Goal: Task Accomplishment & Management: Use online tool/utility

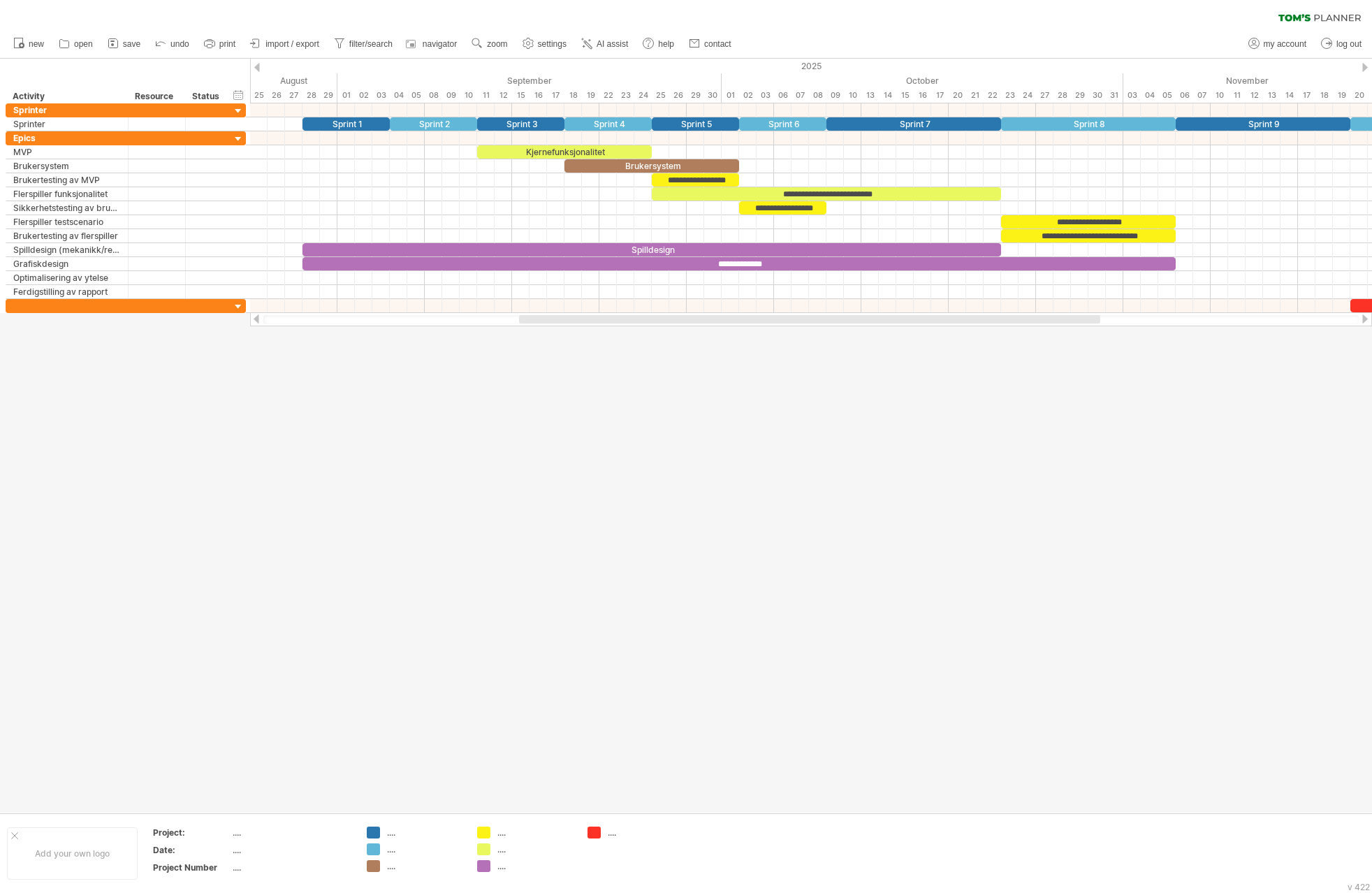
drag, startPoint x: 770, startPoint y: 318, endPoint x: 845, endPoint y: 326, distance: 75.4
click at [845, 326] on div at bounding box center [811, 319] width 1122 height 14
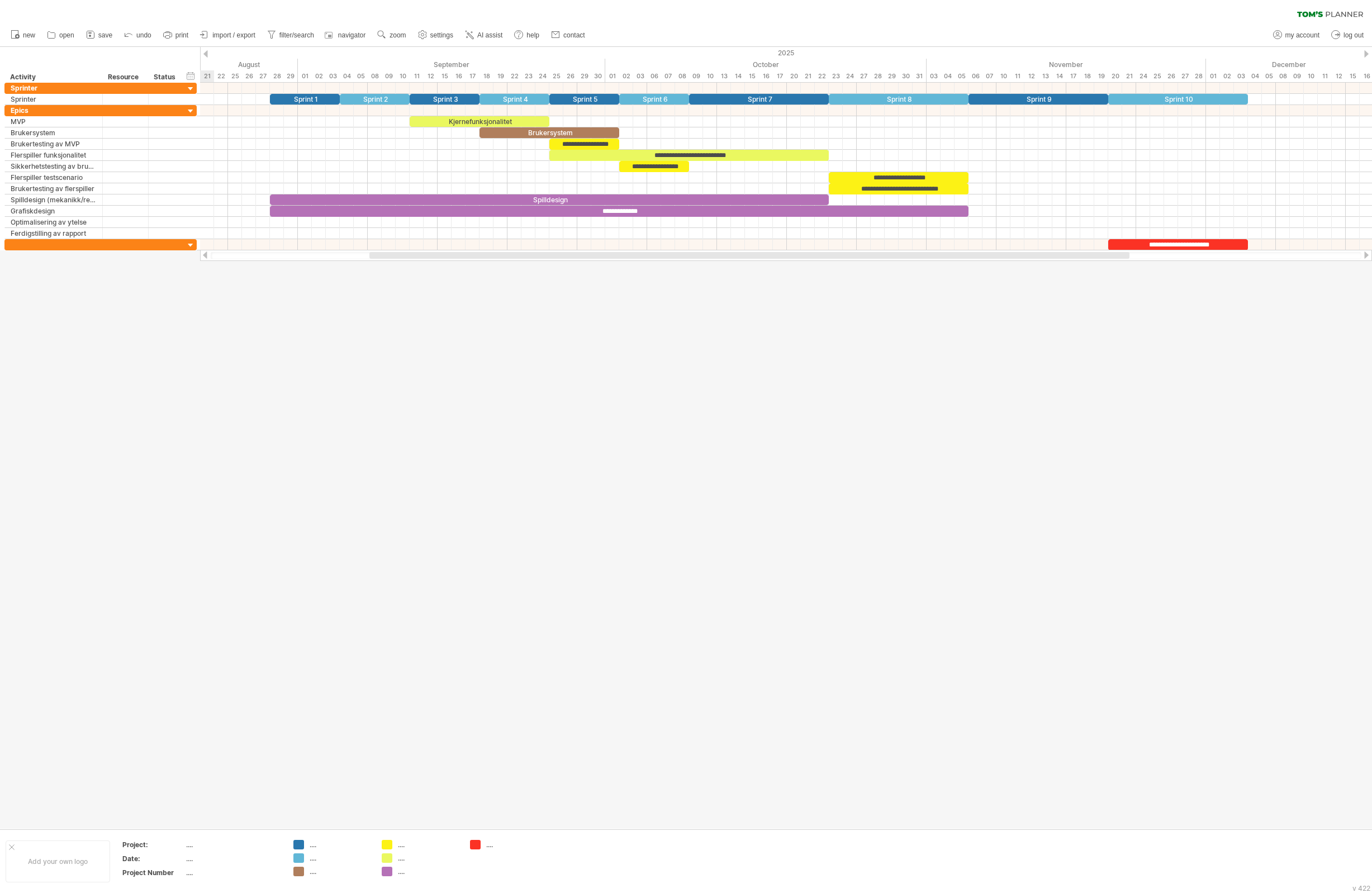
drag, startPoint x: 1029, startPoint y: 254, endPoint x: 1003, endPoint y: 310, distance: 61.7
click at [1003, 310] on div "Trying to reach [DOMAIN_NAME] Connected again... 0% clear filter new" at bounding box center [686, 446] width 1372 height 893
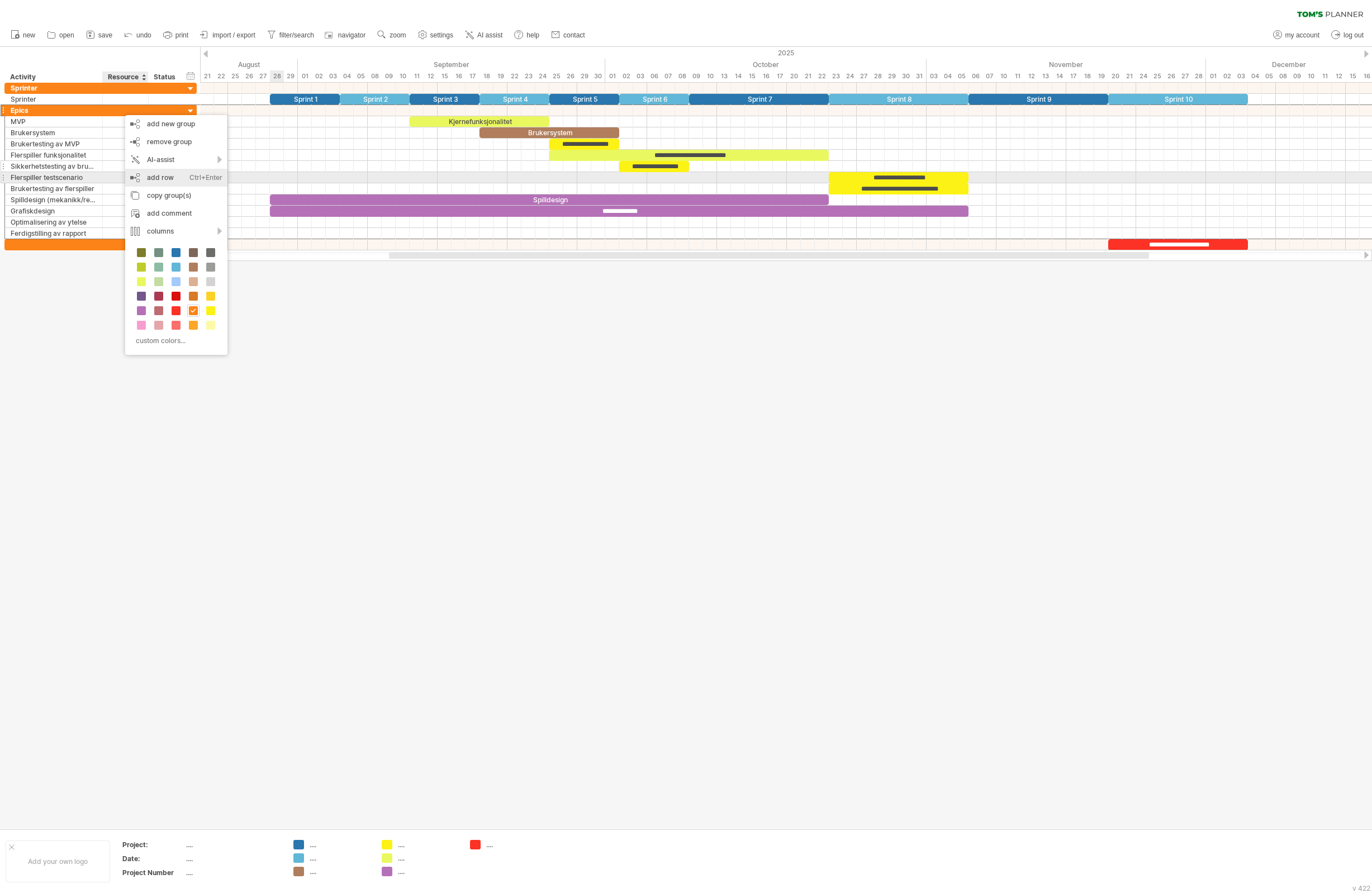
click at [149, 180] on div "add row Ctrl+Enter Cmd+Enter" at bounding box center [176, 178] width 102 height 18
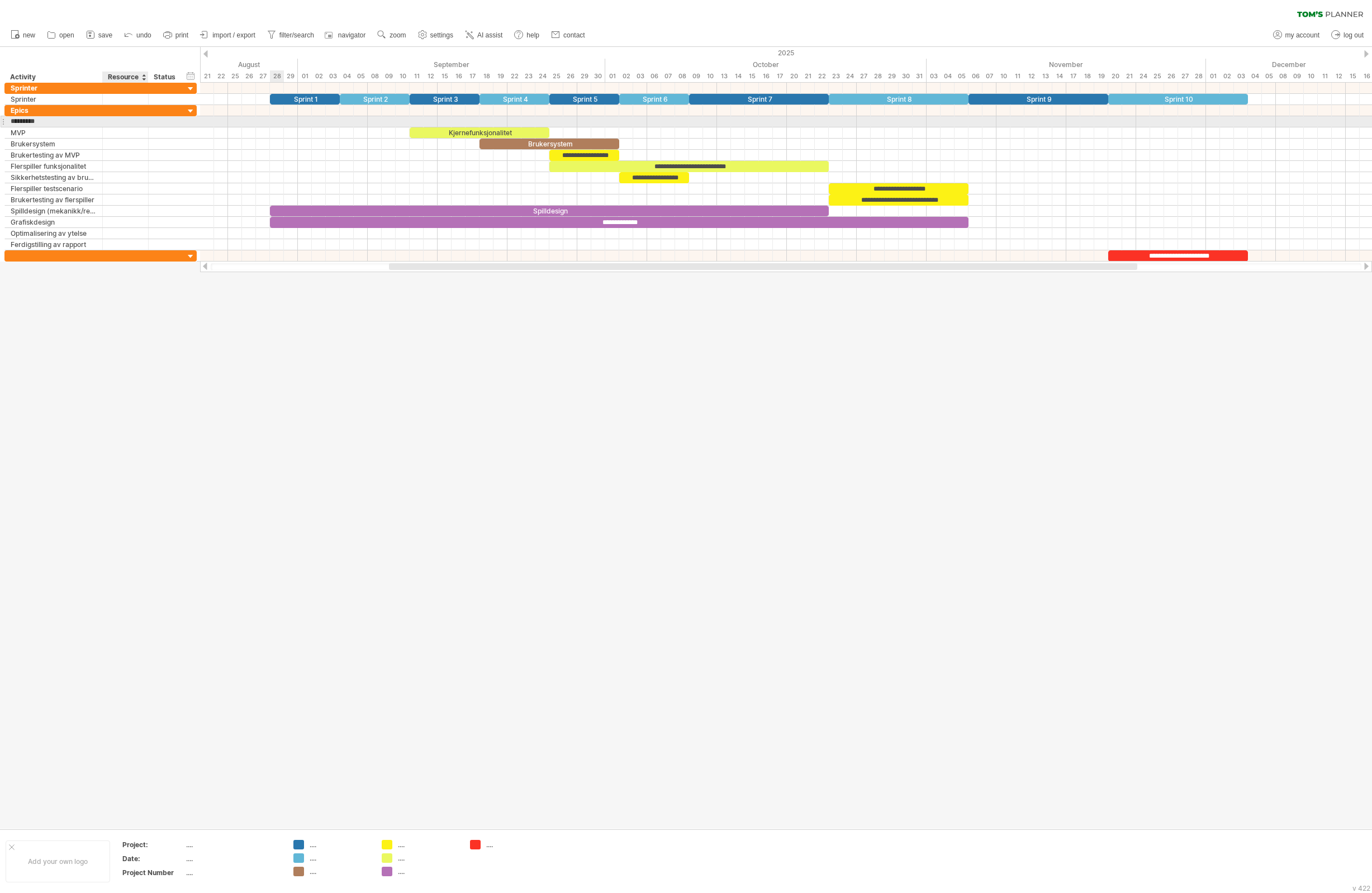
type input "********"
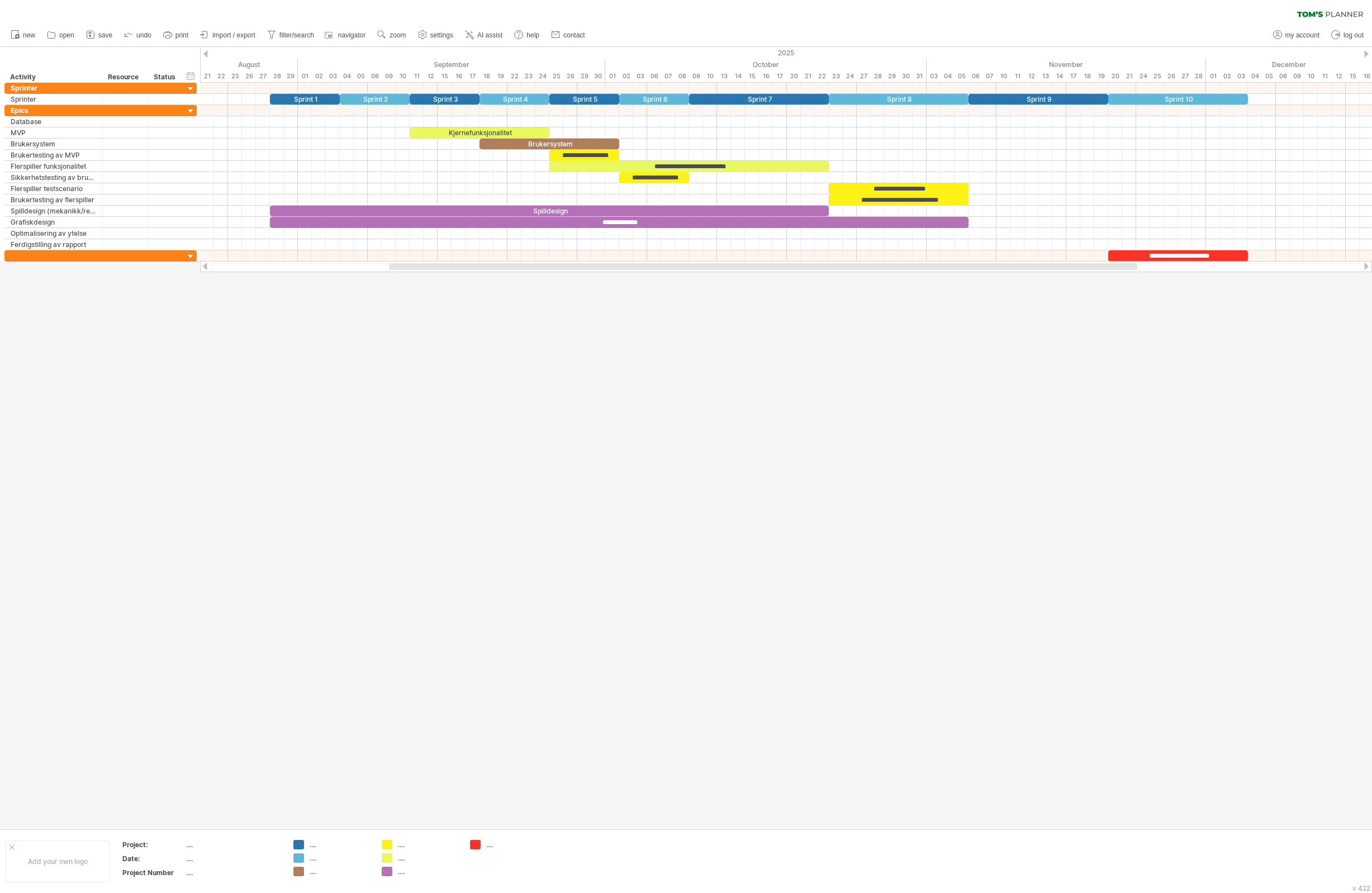
click at [236, 317] on div at bounding box center [686, 438] width 1372 height 782
drag, startPoint x: 79, startPoint y: 125, endPoint x: 78, endPoint y: 157, distance: 32.0
click at [78, 157] on div "**********" at bounding box center [101, 183] width 192 height 155
drag, startPoint x: 481, startPoint y: 145, endPoint x: 492, endPoint y: 145, distance: 11.0
click at [495, 145] on div at bounding box center [786, 144] width 1172 height 11
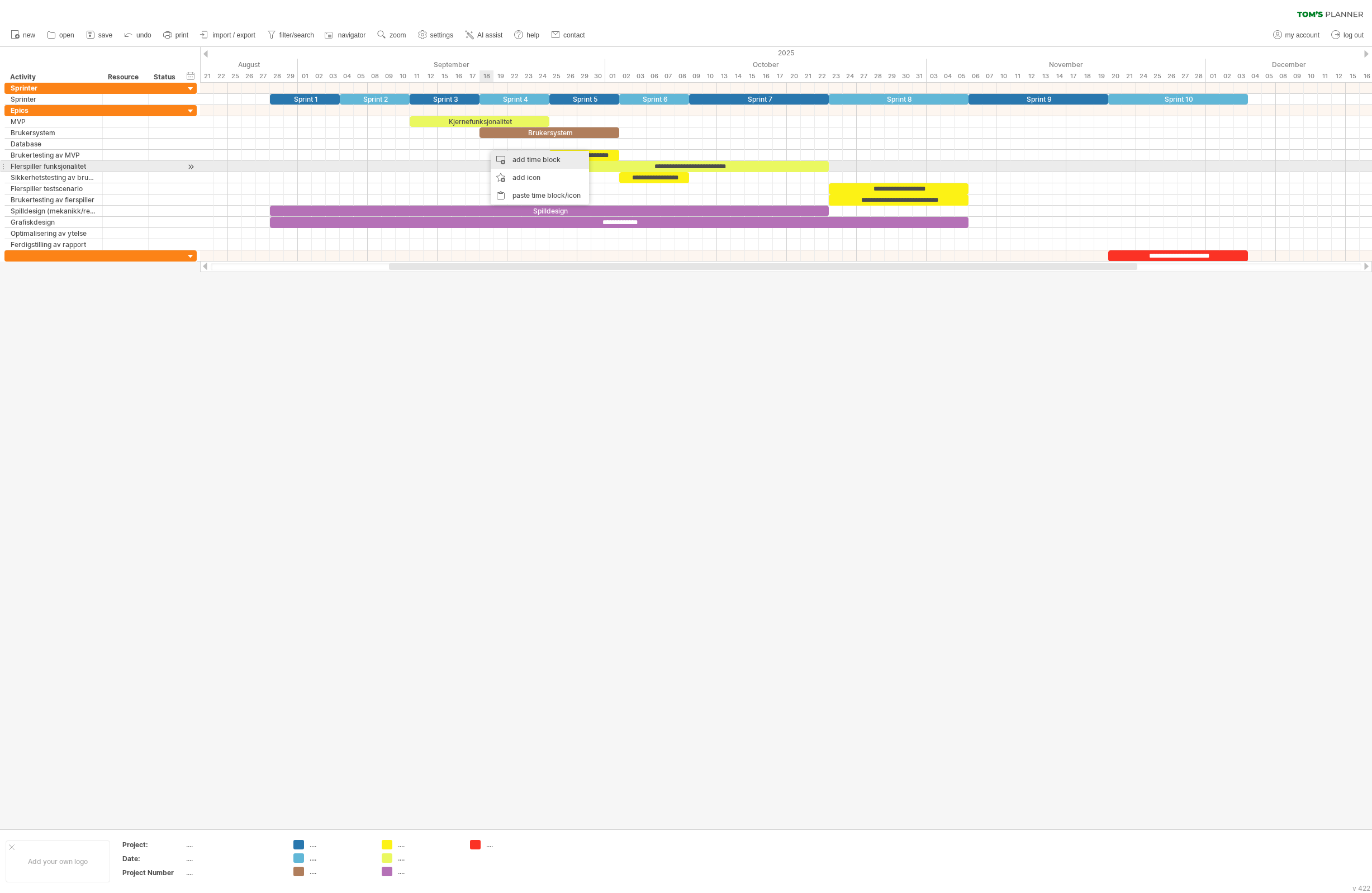
click at [501, 162] on div "add time block" at bounding box center [540, 160] width 98 height 18
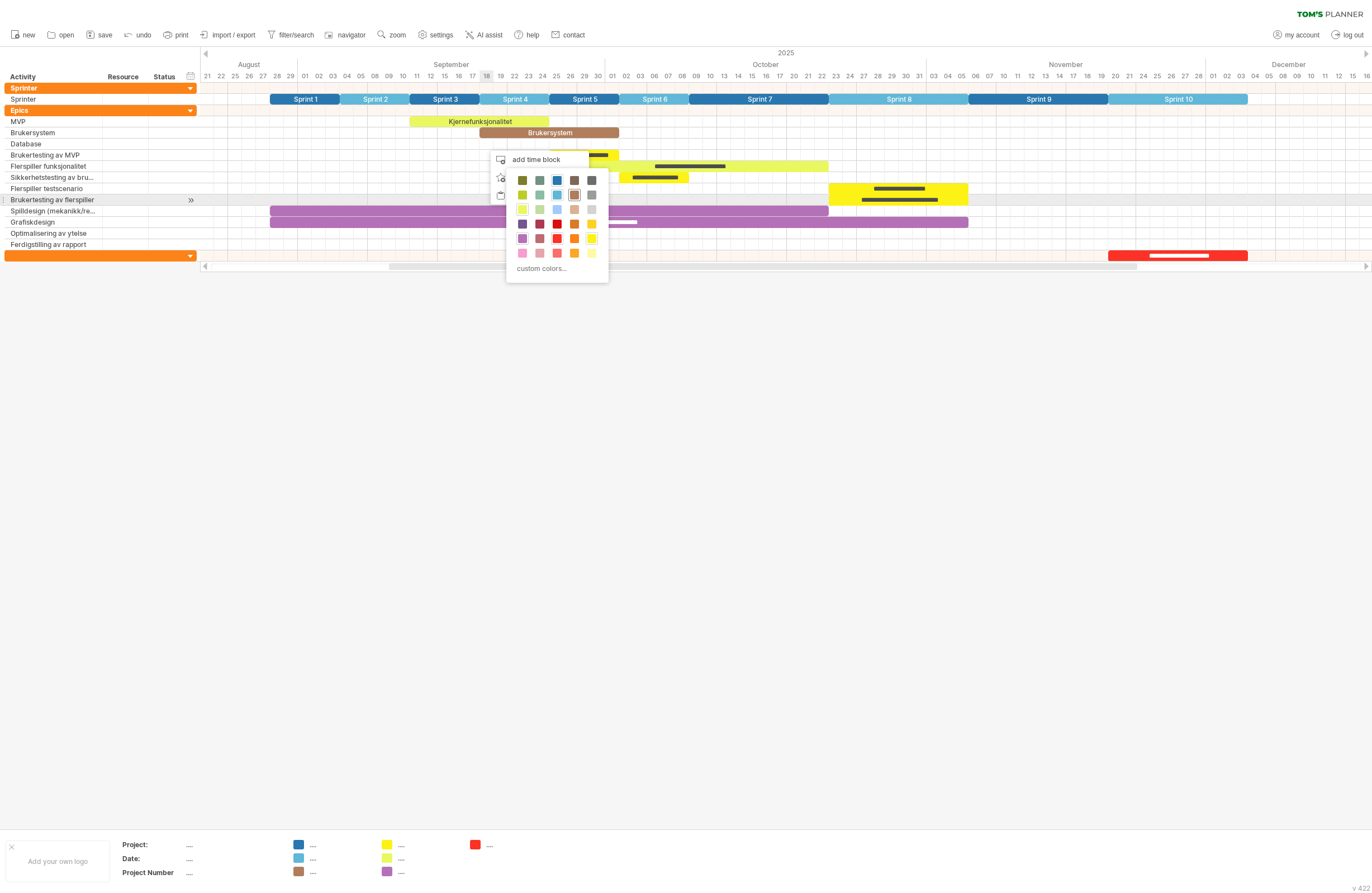
click at [575, 196] on span at bounding box center [574, 195] width 9 height 9
click at [488, 146] on div "​" at bounding box center [486, 144] width 14 height 11
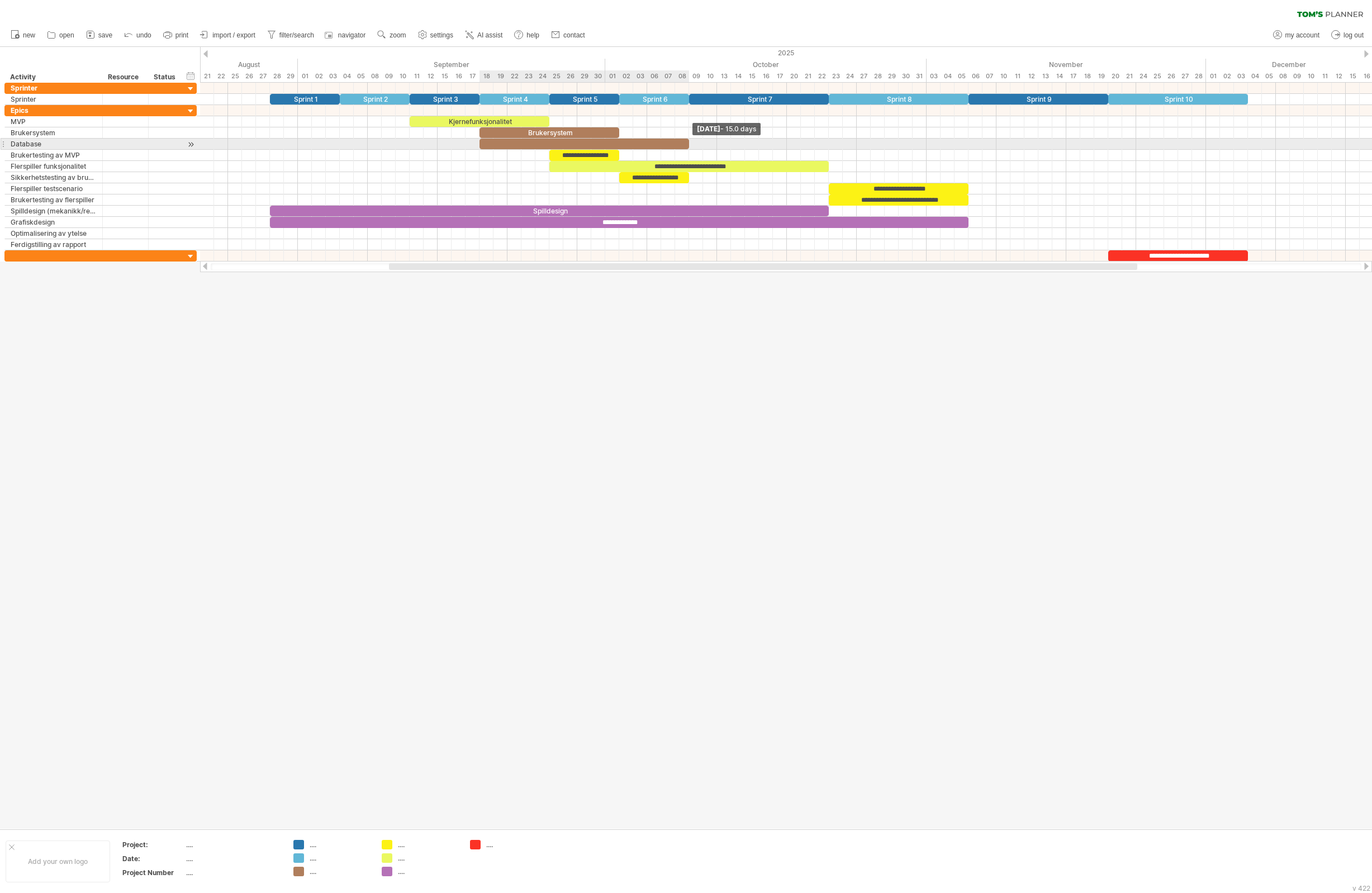
drag, startPoint x: 494, startPoint y: 144, endPoint x: 689, endPoint y: 147, distance: 195.0
click at [689, 147] on span at bounding box center [690, 144] width 5 height 11
click at [647, 146] on div "​" at bounding box center [584, 144] width 209 height 11
click at [653, 371] on div at bounding box center [686, 438] width 1372 height 782
click at [300, 127] on div "add time block" at bounding box center [326, 125] width 98 height 18
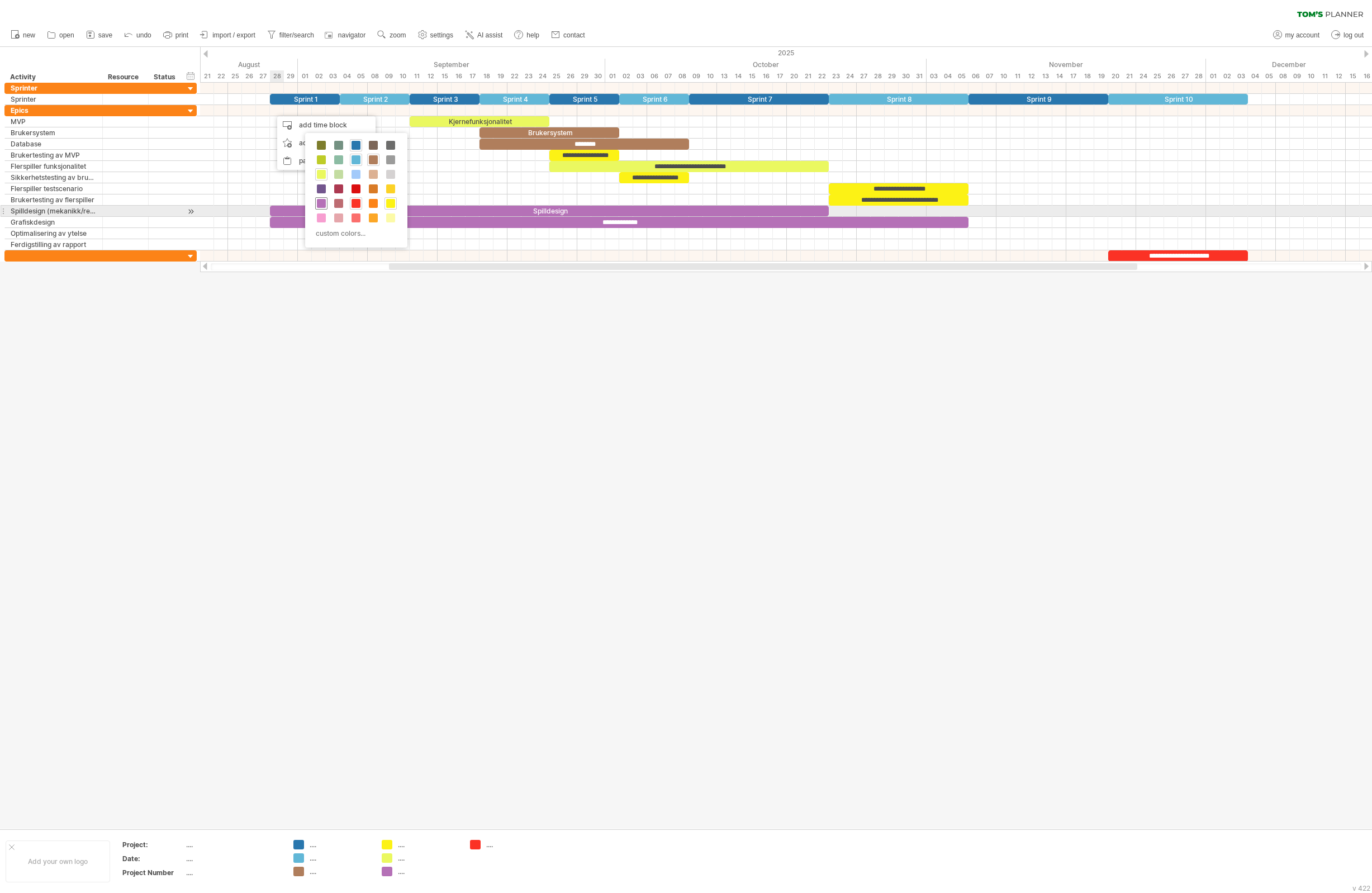
click at [321, 208] on span at bounding box center [321, 203] width 9 height 9
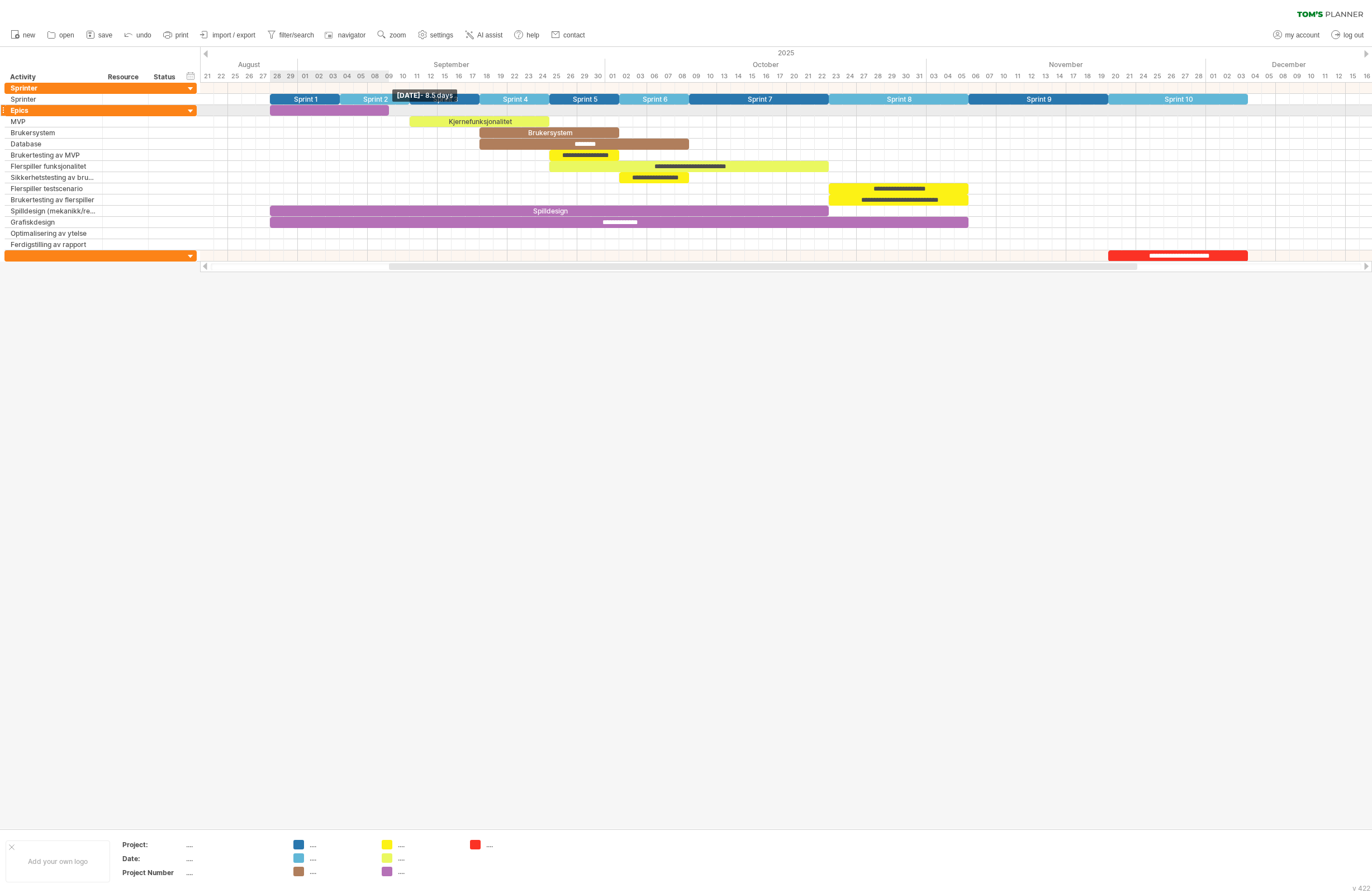
drag, startPoint x: 283, startPoint y: 111, endPoint x: 386, endPoint y: 116, distance: 103.1
click at [386, 115] on div "​" at bounding box center [330, 111] width 119 height 11
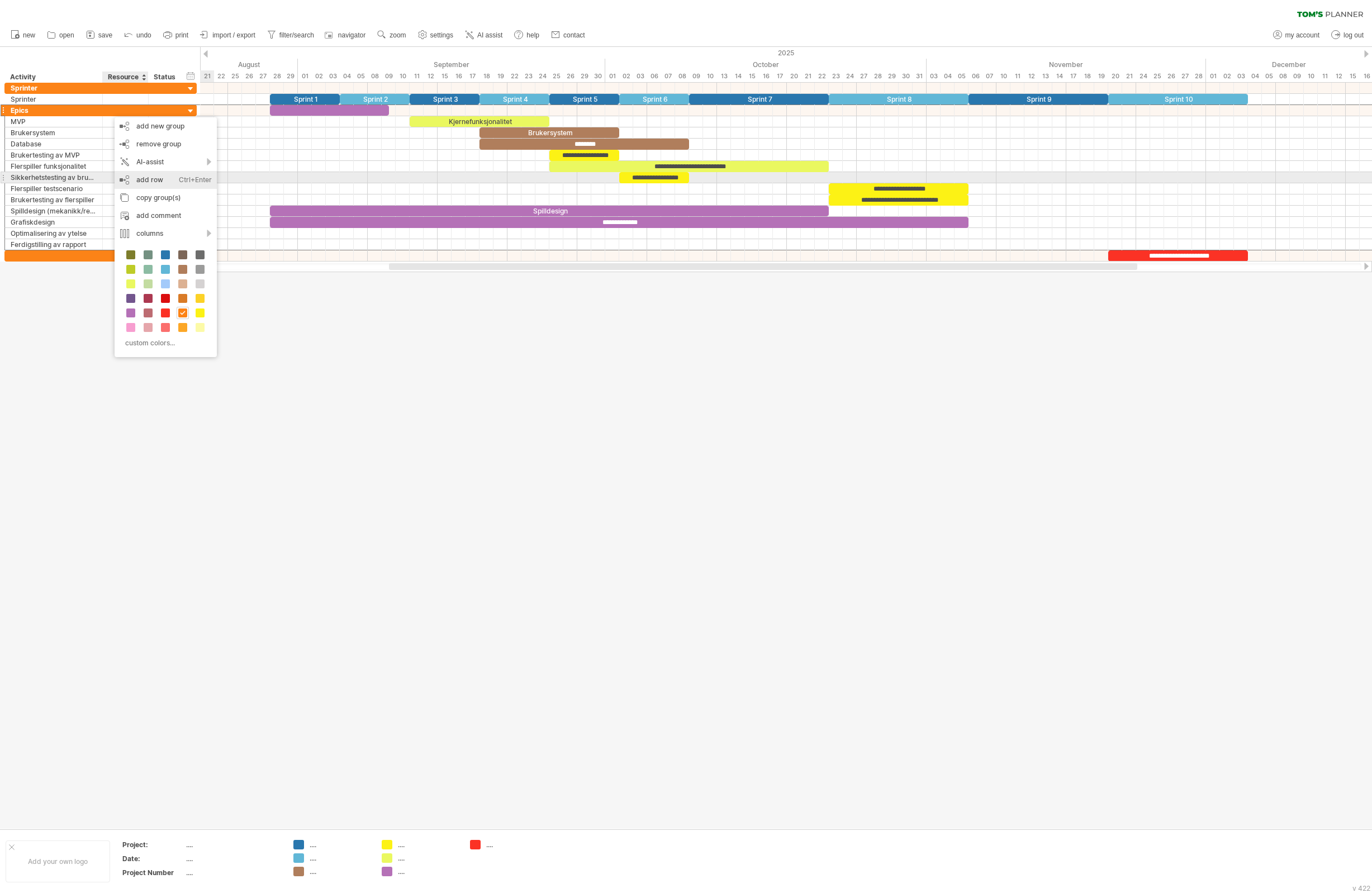
click at [179, 180] on div "Ctrl+Enter" at bounding box center [195, 180] width 33 height 18
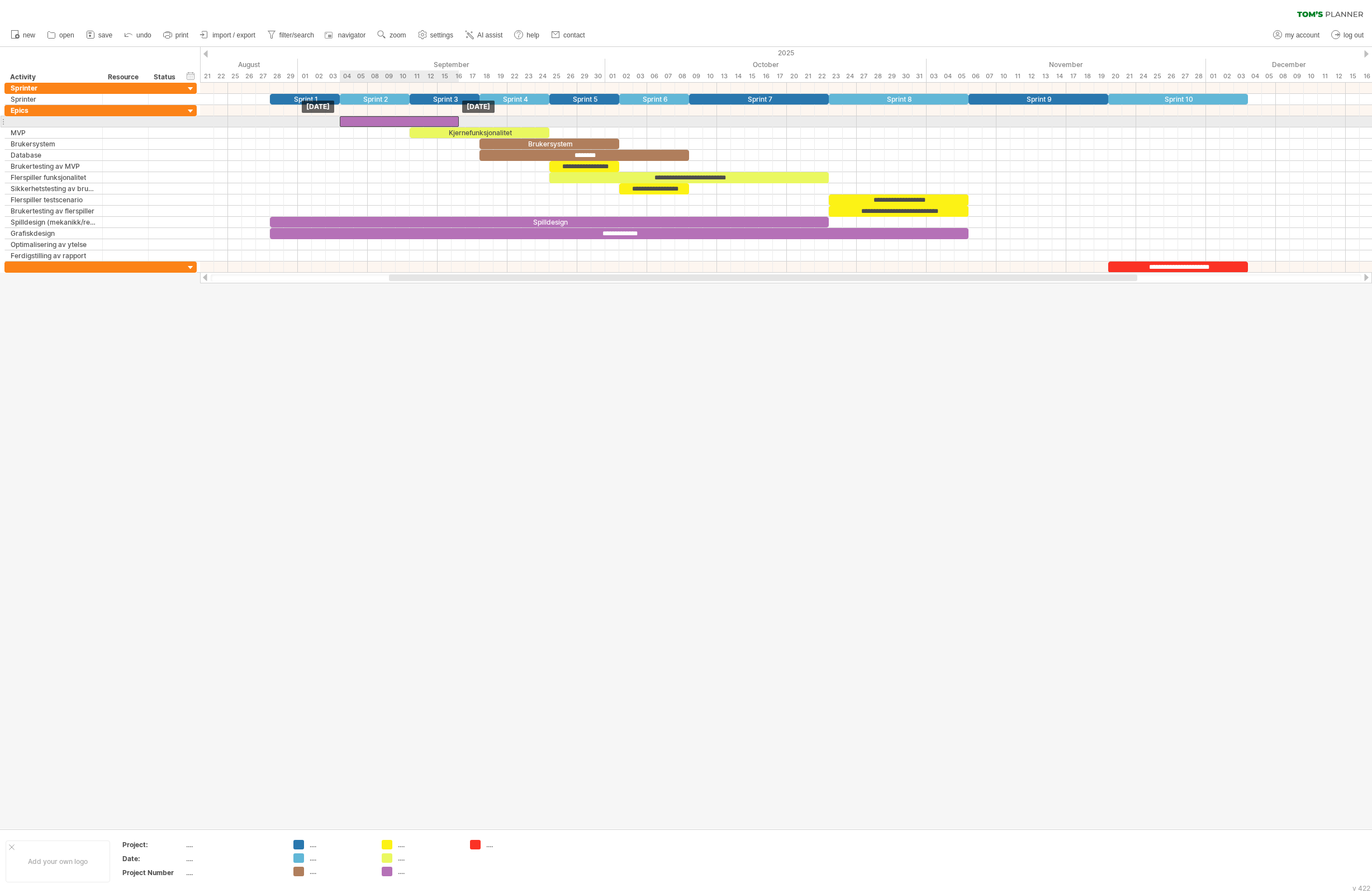
drag, startPoint x: 319, startPoint y: 111, endPoint x: 386, endPoint y: 120, distance: 67.6
click at [386, 120] on div "​" at bounding box center [399, 121] width 119 height 11
drag, startPoint x: 458, startPoint y: 122, endPoint x: 480, endPoint y: 124, distance: 22.1
click at [480, 124] on span at bounding box center [480, 121] width 5 height 11
click at [29, 123] on div at bounding box center [54, 121] width 86 height 11
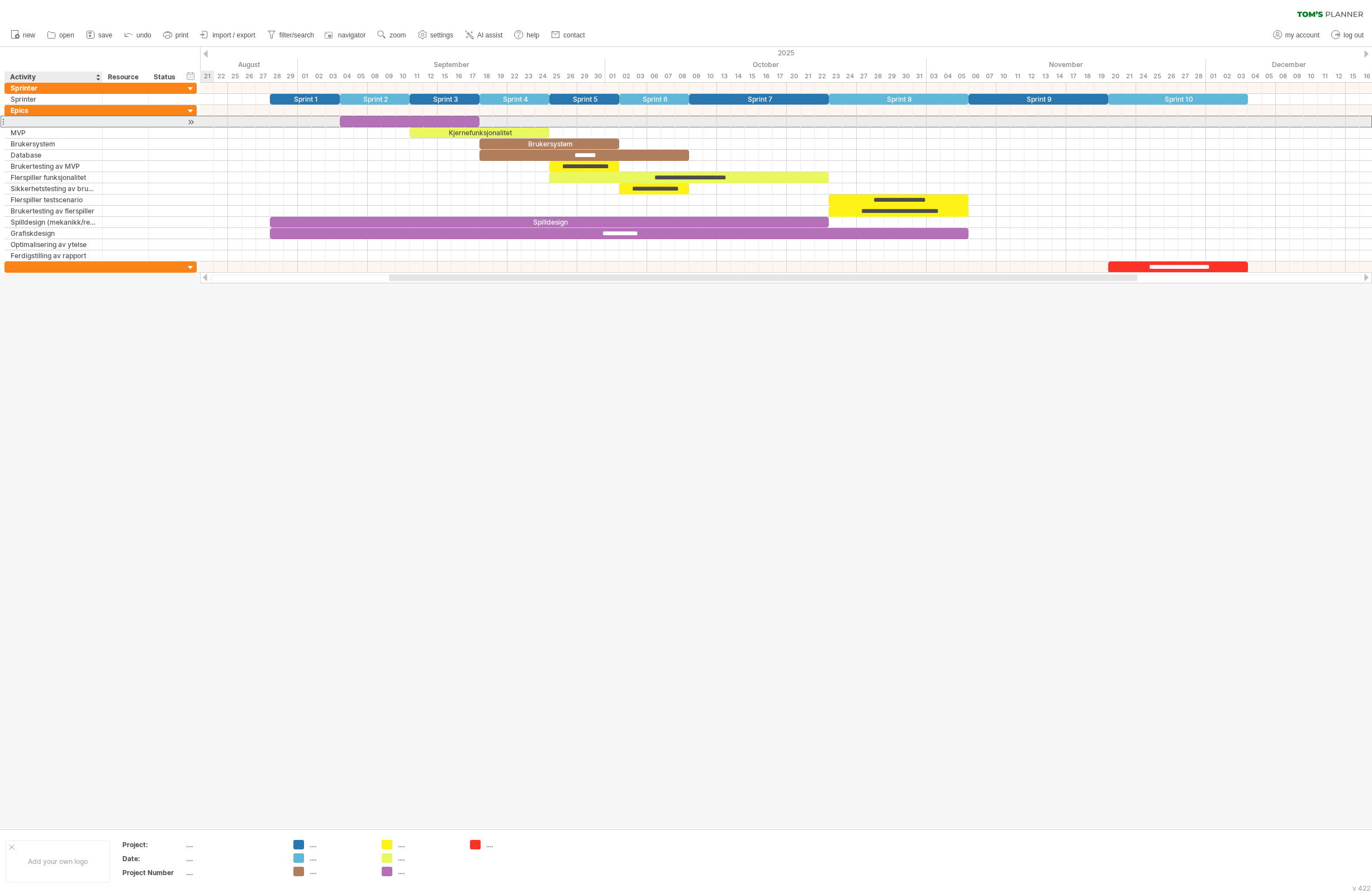
click at [29, 123] on input "text" at bounding box center [54, 121] width 86 height 11
type input "**********"
click at [402, 122] on div "​" at bounding box center [409, 121] width 140 height 11
click at [402, 122] on div "*" at bounding box center [409, 121] width 140 height 11
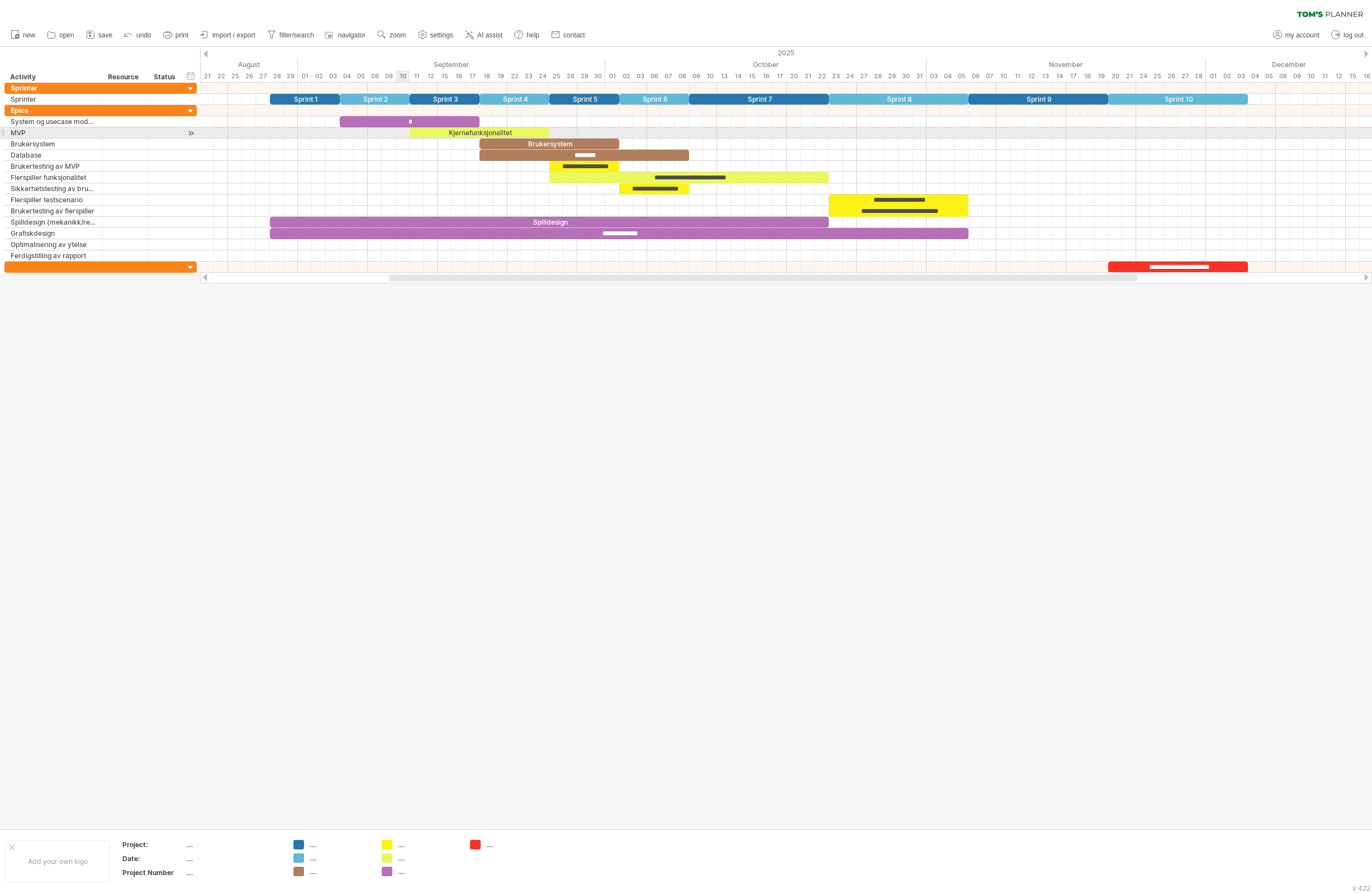
click at [407, 129] on div at bounding box center [786, 133] width 1172 height 11
click at [405, 125] on div "*" at bounding box center [409, 121] width 140 height 11
click at [485, 407] on div at bounding box center [686, 438] width 1372 height 782
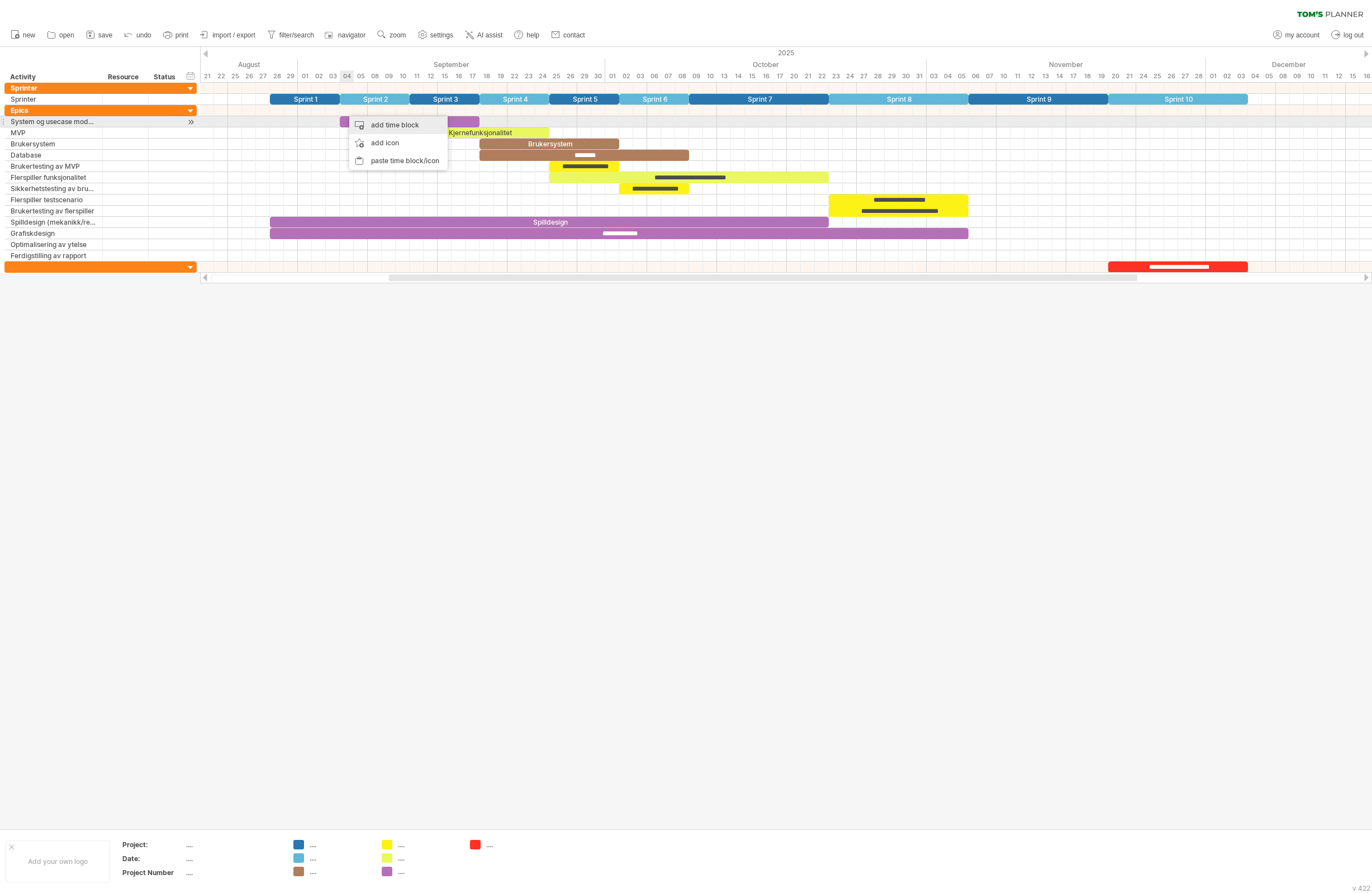
click at [361, 126] on div "add time block" at bounding box center [398, 125] width 98 height 18
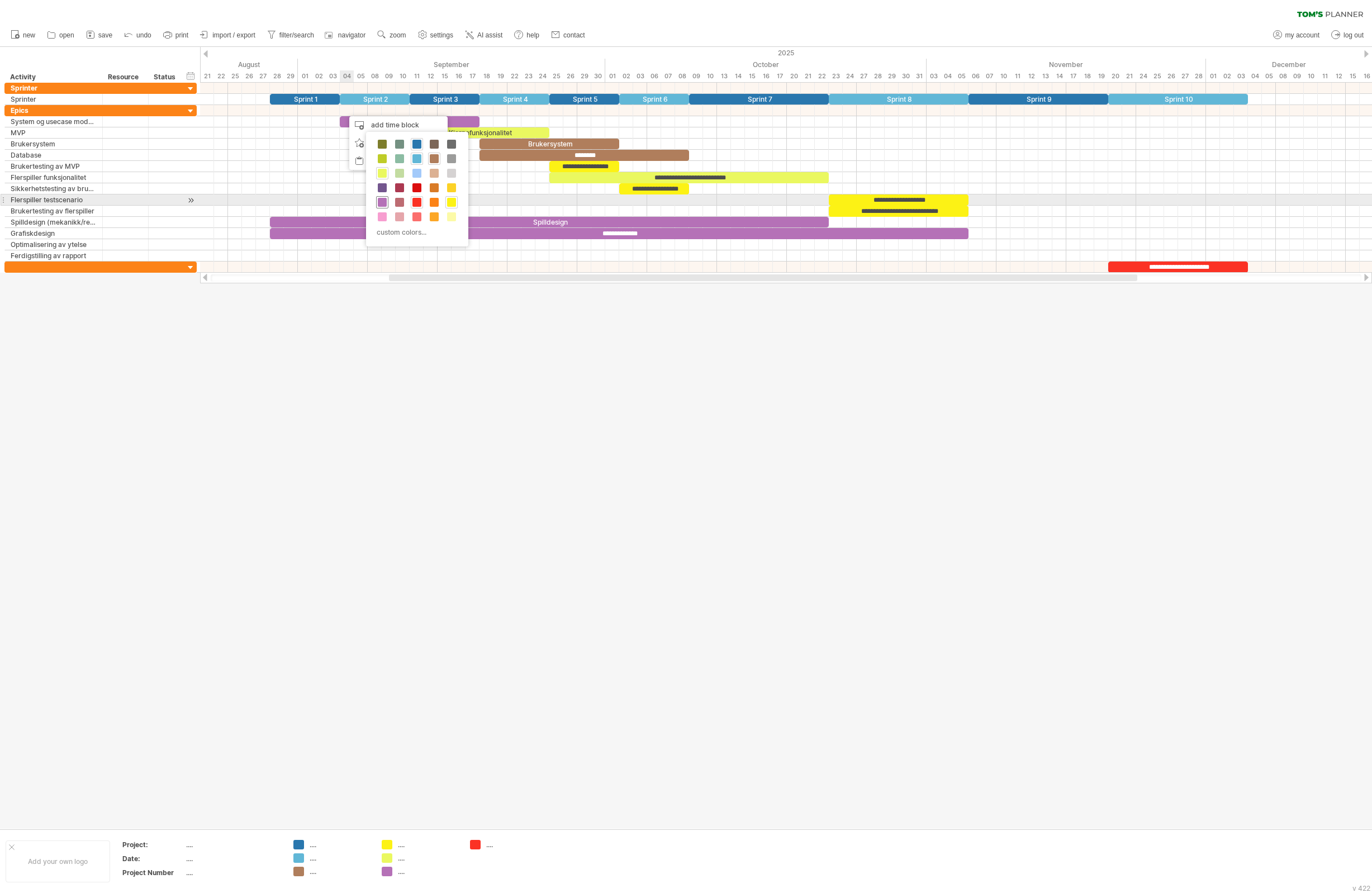
click at [383, 204] on span at bounding box center [382, 202] width 9 height 9
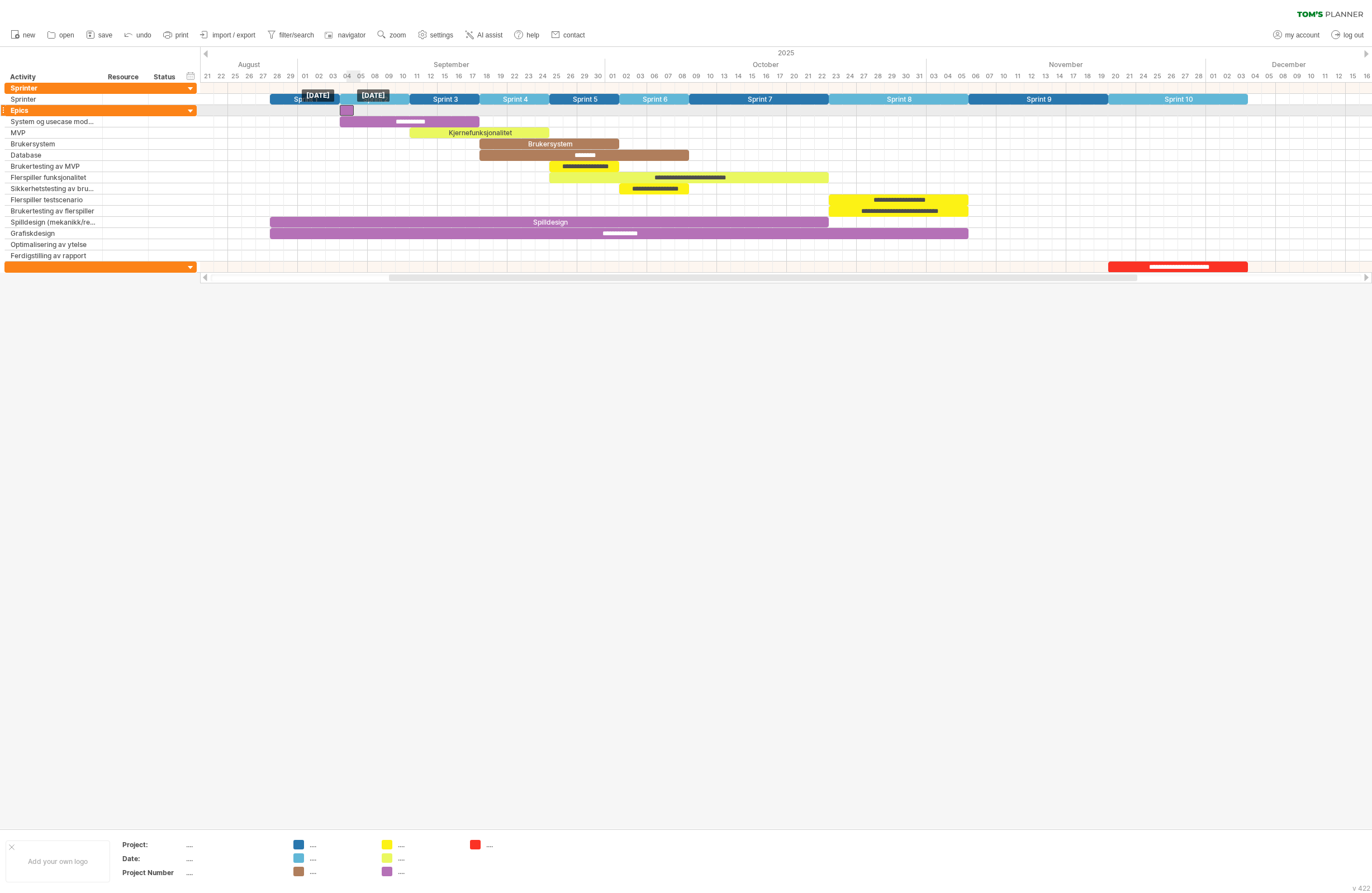
click at [347, 112] on div "​" at bounding box center [346, 111] width 14 height 11
drag, startPoint x: 354, startPoint y: 111, endPoint x: 380, endPoint y: 120, distance: 27.5
click at [478, 114] on span at bounding box center [480, 111] width 5 height 11
drag, startPoint x: 478, startPoint y: 111, endPoint x: 411, endPoint y: 114, distance: 67.1
click at [411, 114] on span at bounding box center [410, 111] width 5 height 11
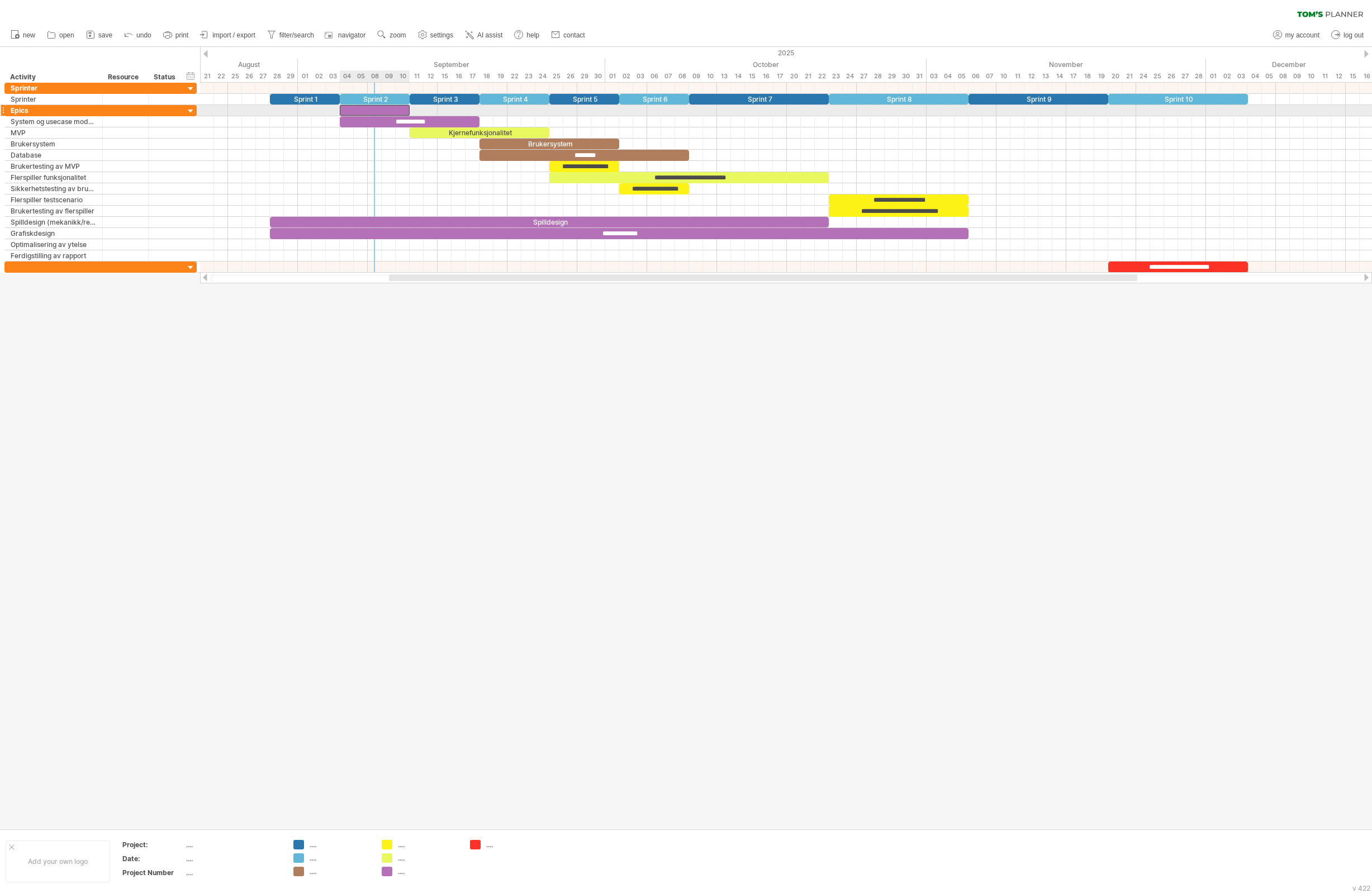
click at [377, 111] on div "​" at bounding box center [374, 111] width 70 height 11
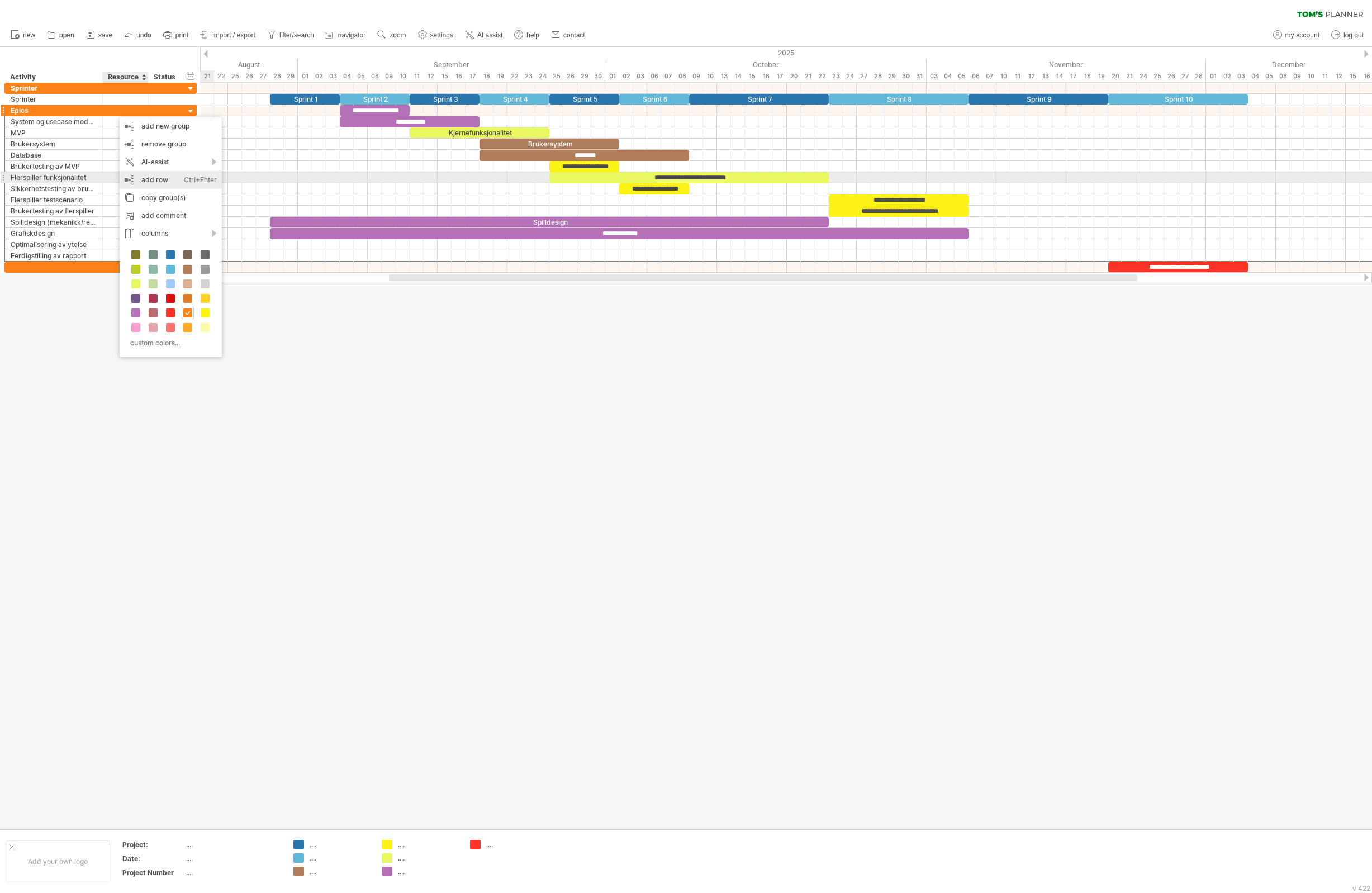
click at [170, 176] on div "add row Ctrl+Enter Cmd+Enter" at bounding box center [171, 180] width 102 height 18
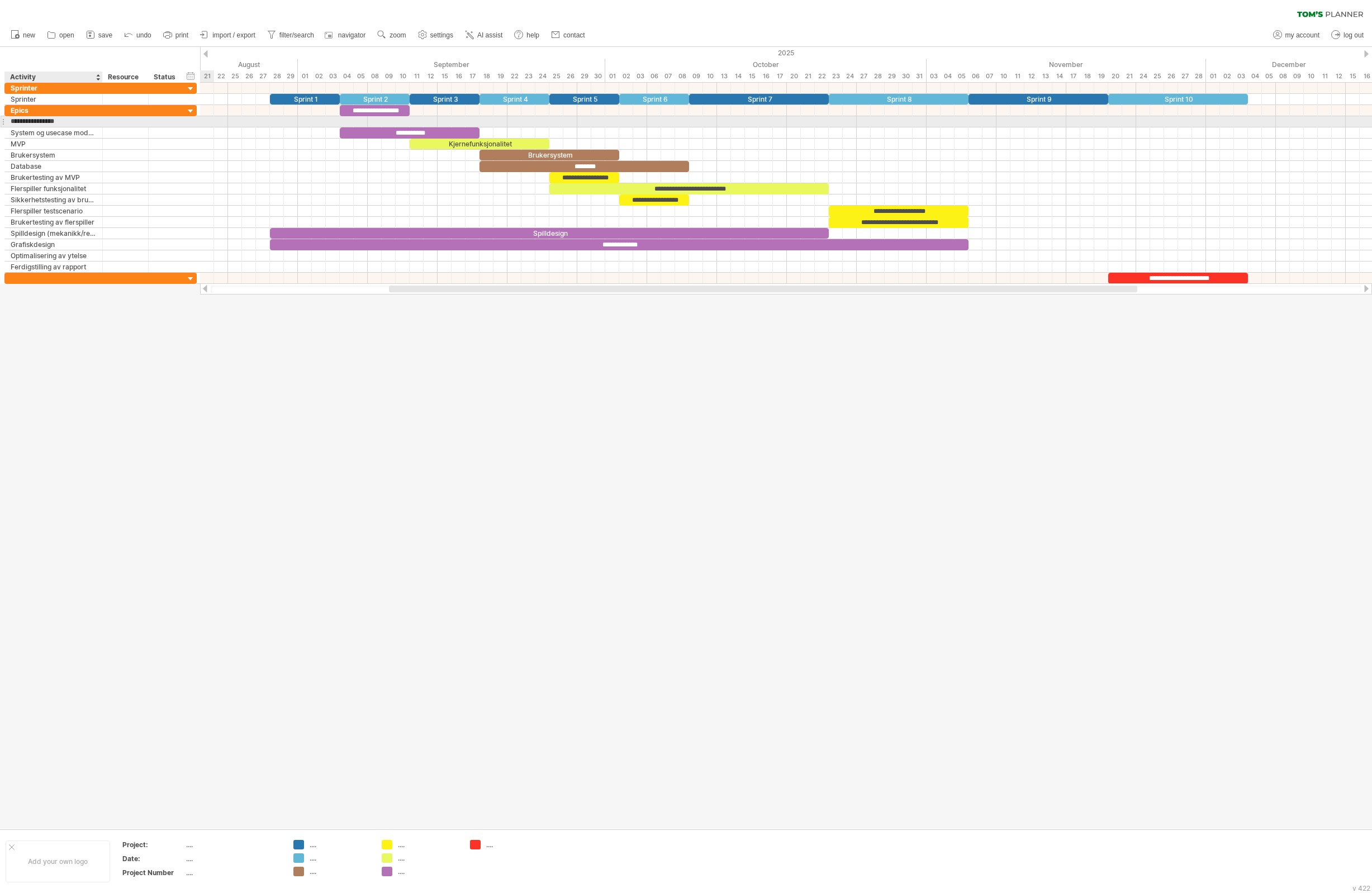
type input "**********"
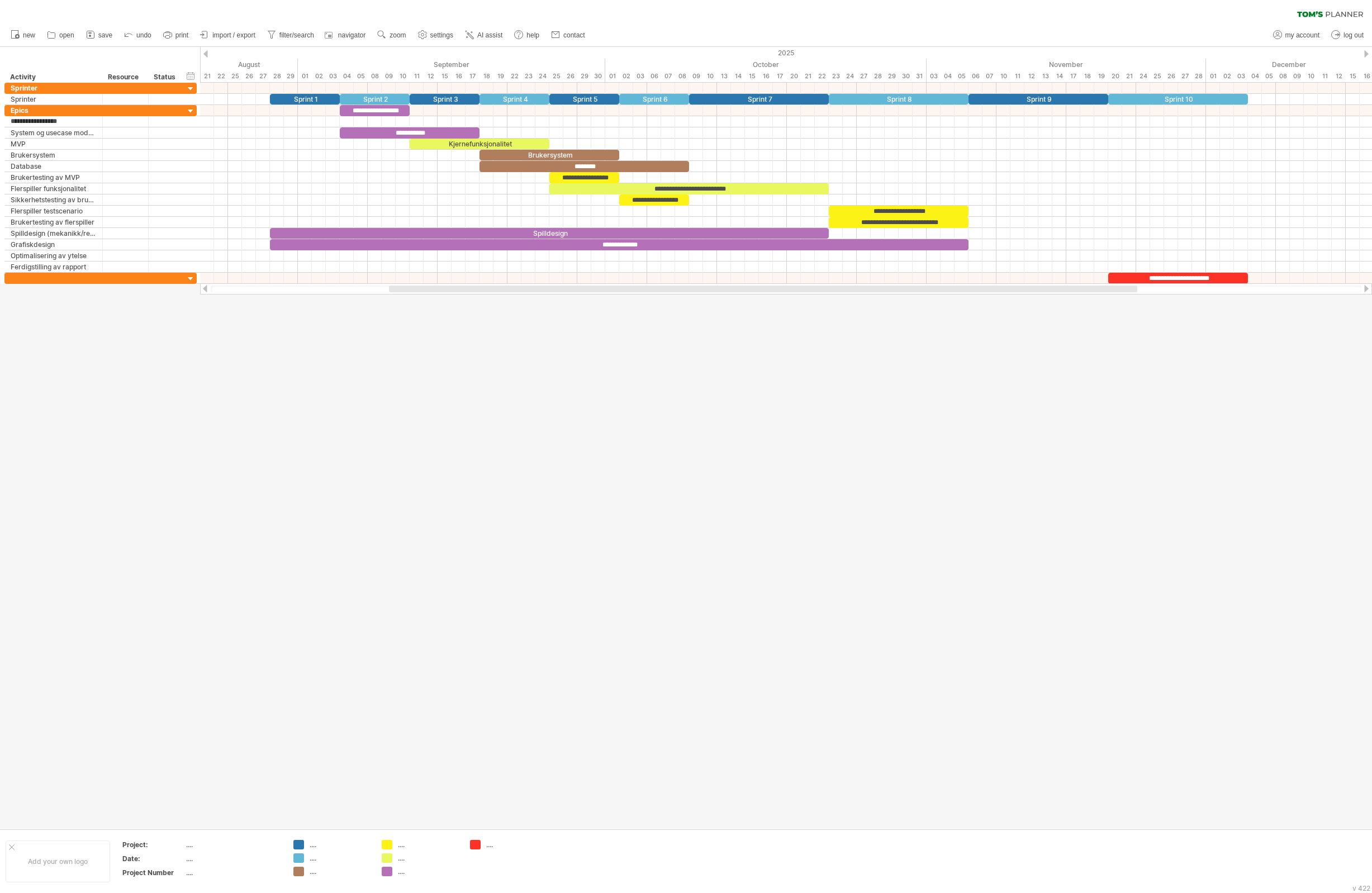
click at [209, 421] on div at bounding box center [686, 438] width 1372 height 782
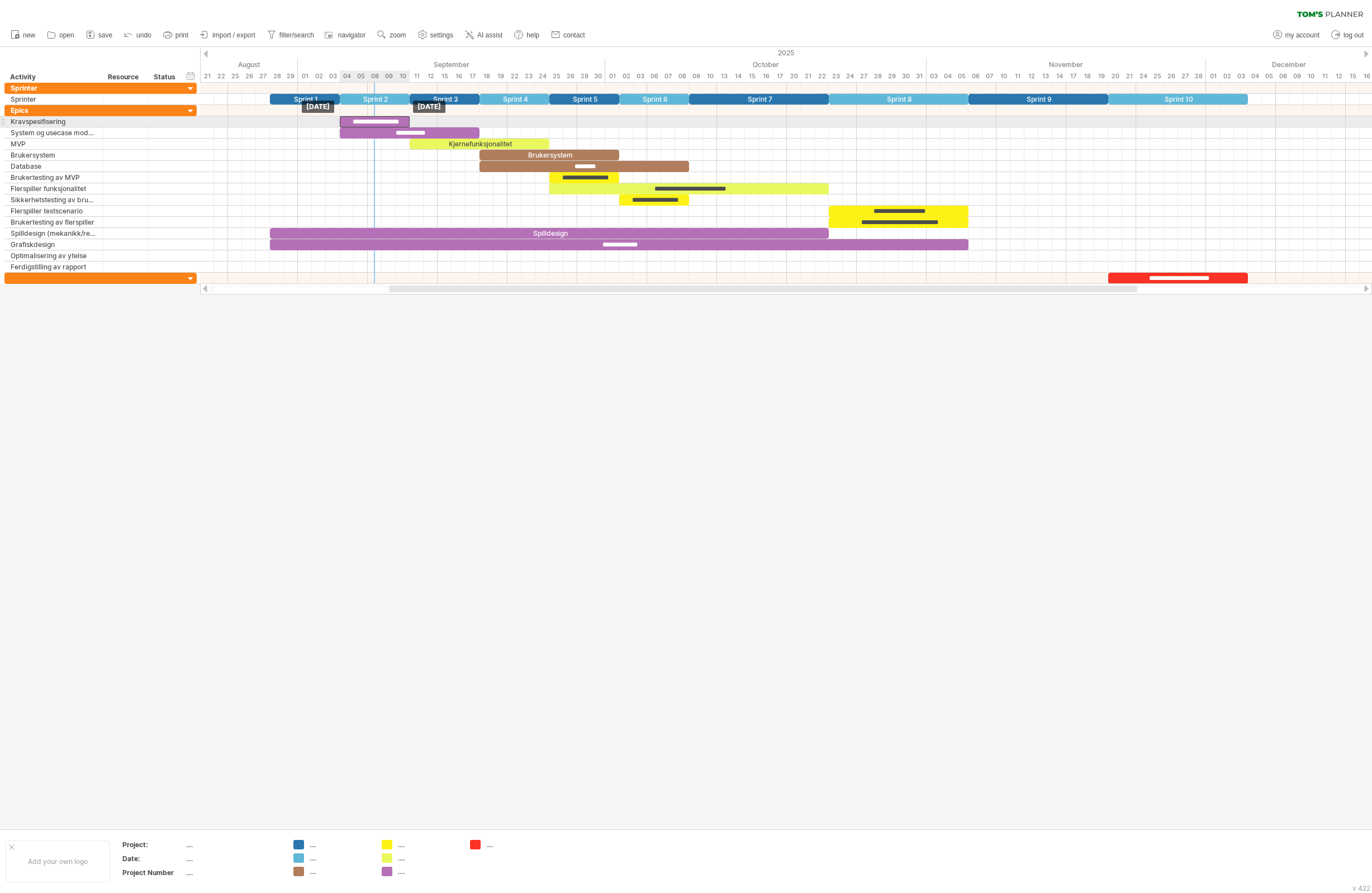
drag, startPoint x: 377, startPoint y: 112, endPoint x: 379, endPoint y: 125, distance: 13.2
click at [379, 125] on div "**********" at bounding box center [374, 121] width 70 height 11
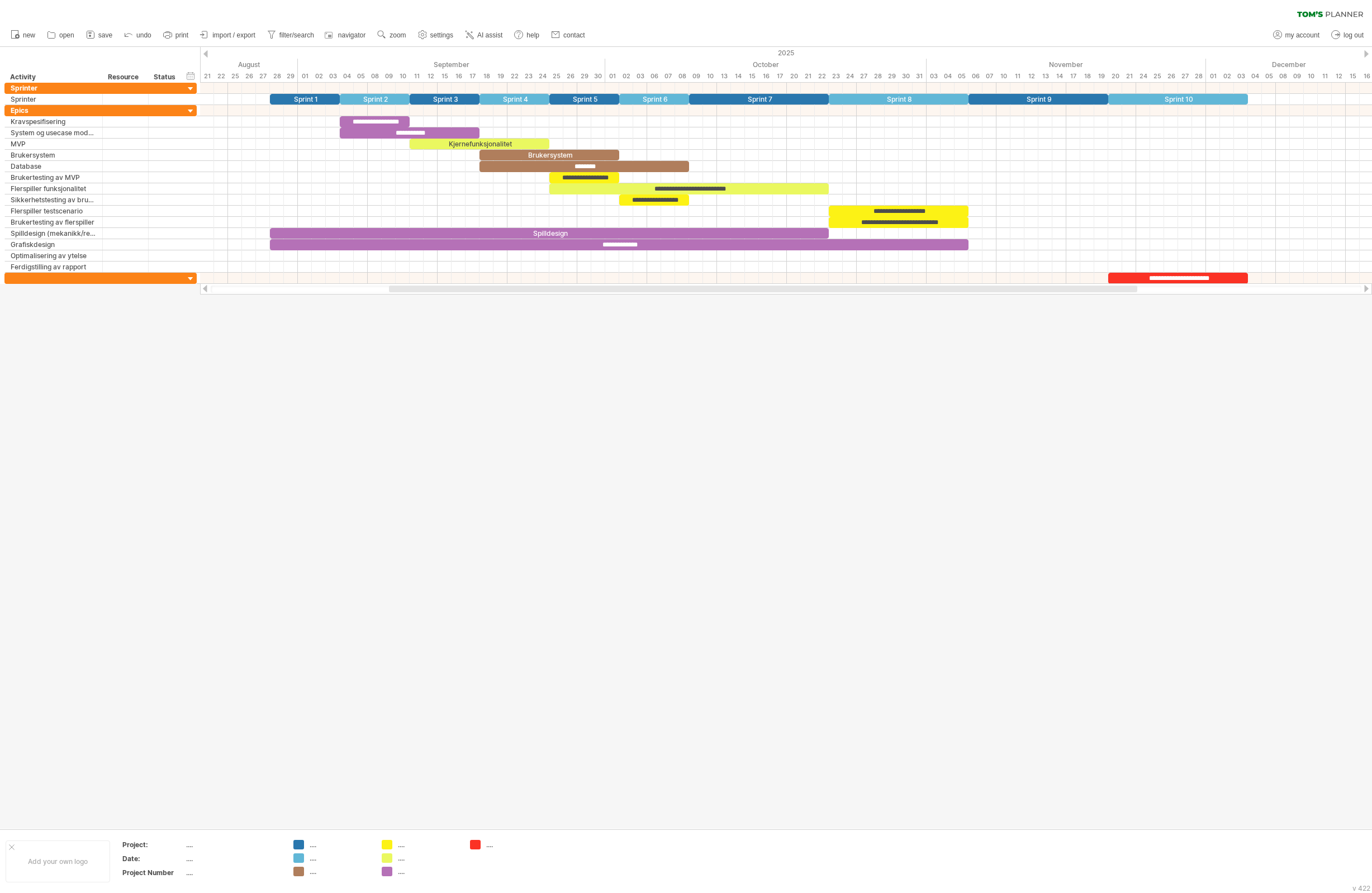
drag, startPoint x: 400, startPoint y: 359, endPoint x: 412, endPoint y: 392, distance: 35.1
click at [405, 364] on div at bounding box center [686, 438] width 1372 height 782
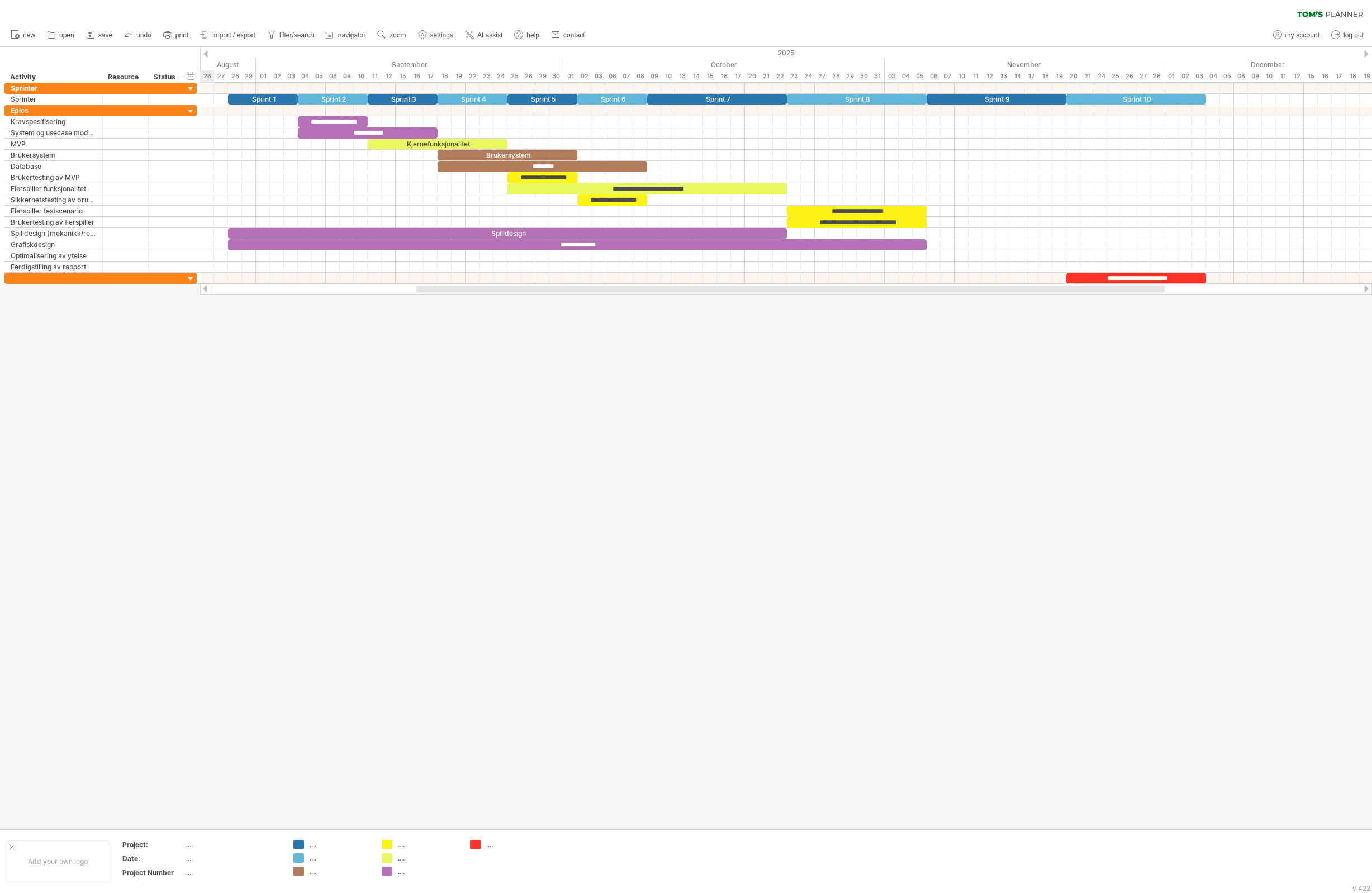
drag, startPoint x: 556, startPoint y: 291, endPoint x: 583, endPoint y: 303, distance: 29.5
click at [583, 303] on div "Trying to reach [DOMAIN_NAME] Connected again... 0% clear filter new" at bounding box center [686, 446] width 1372 height 893
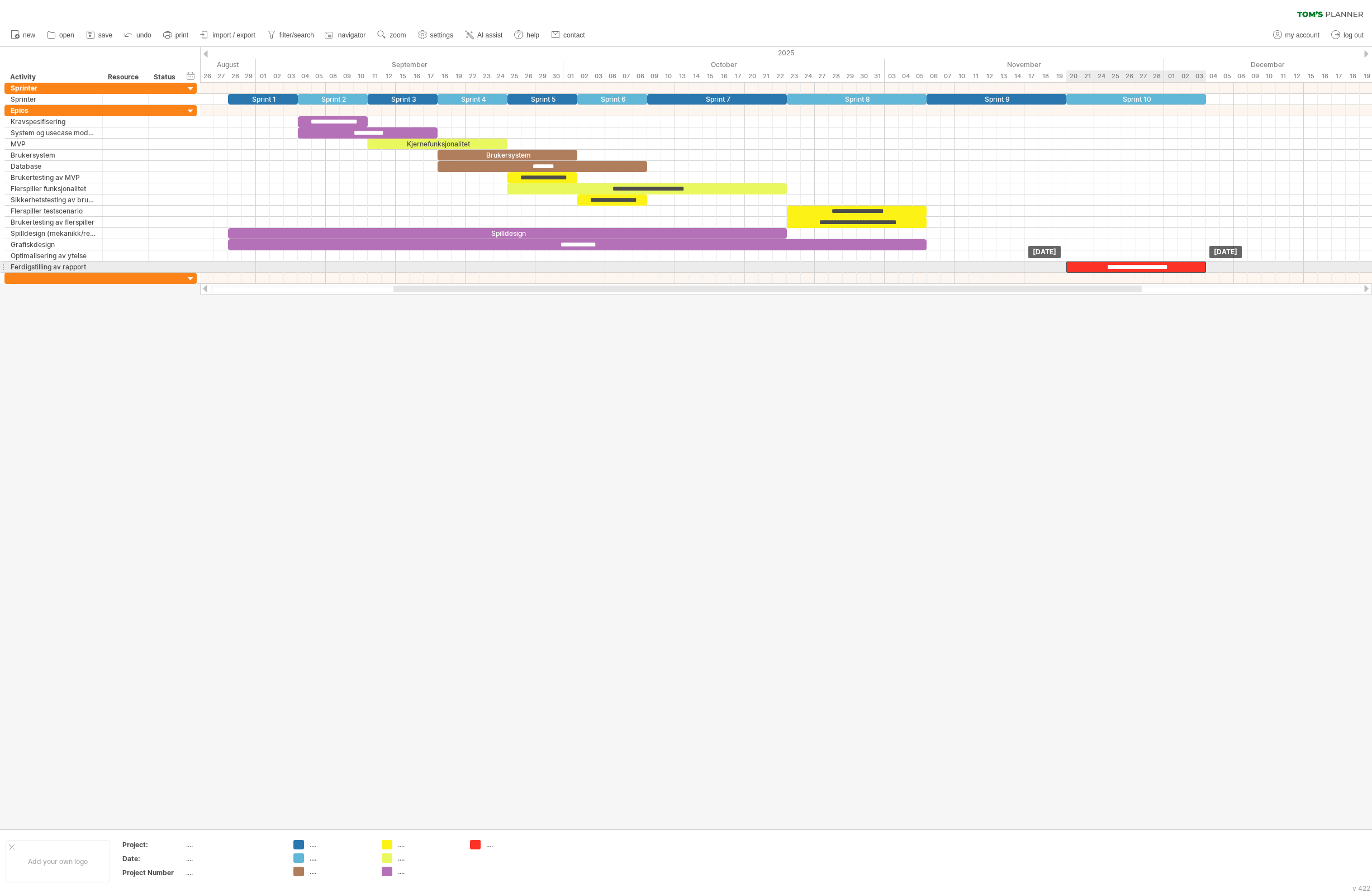
drag, startPoint x: 1125, startPoint y: 280, endPoint x: 1123, endPoint y: 268, distance: 12.2
click at [1097, 268] on div "**********" at bounding box center [1136, 267] width 140 height 11
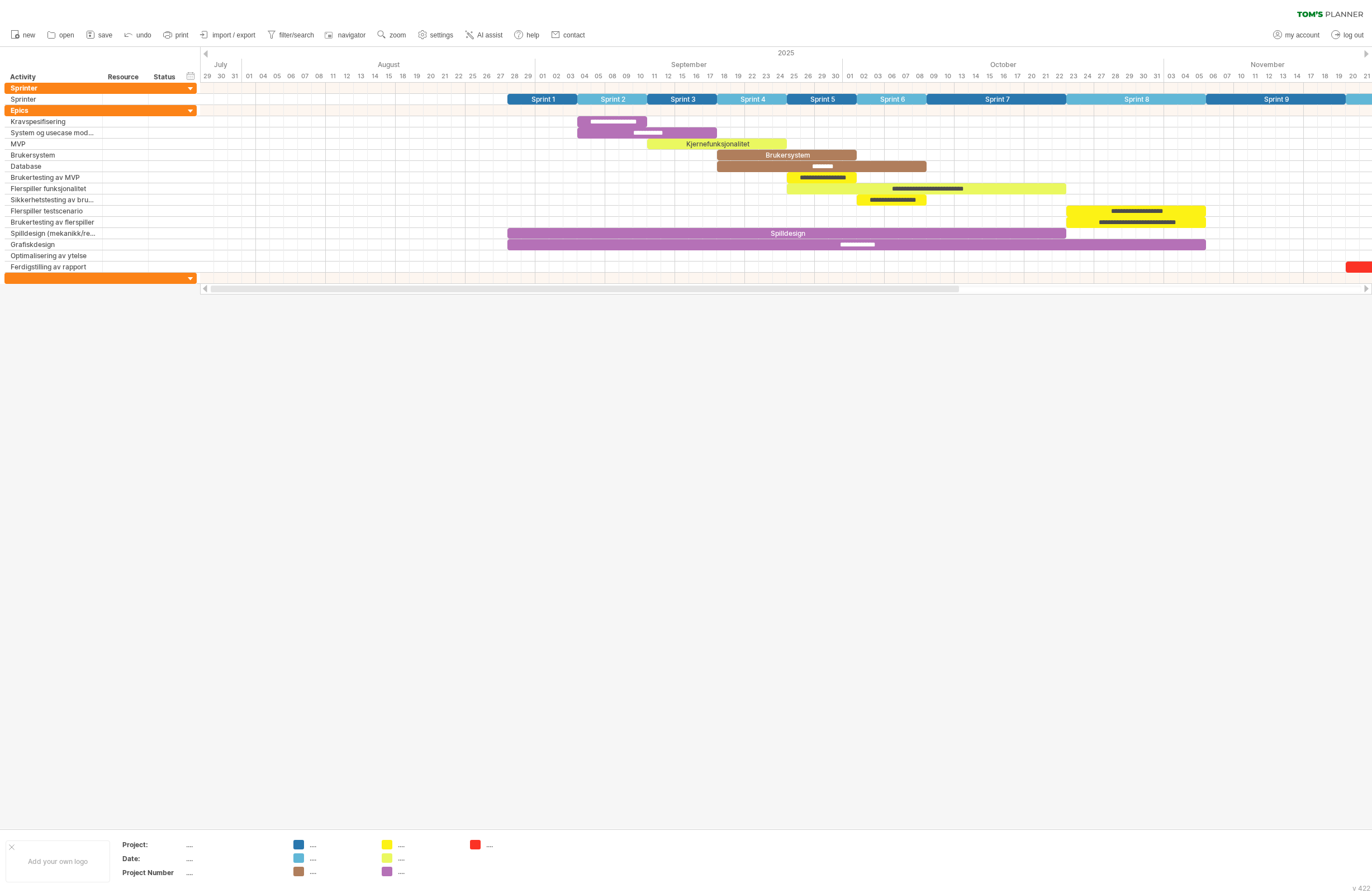
drag, startPoint x: 757, startPoint y: 290, endPoint x: 522, endPoint y: 303, distance: 235.4
click at [485, 295] on div "Trying to reach [DOMAIN_NAME] Connected again... 0% clear filter new" at bounding box center [686, 446] width 1372 height 893
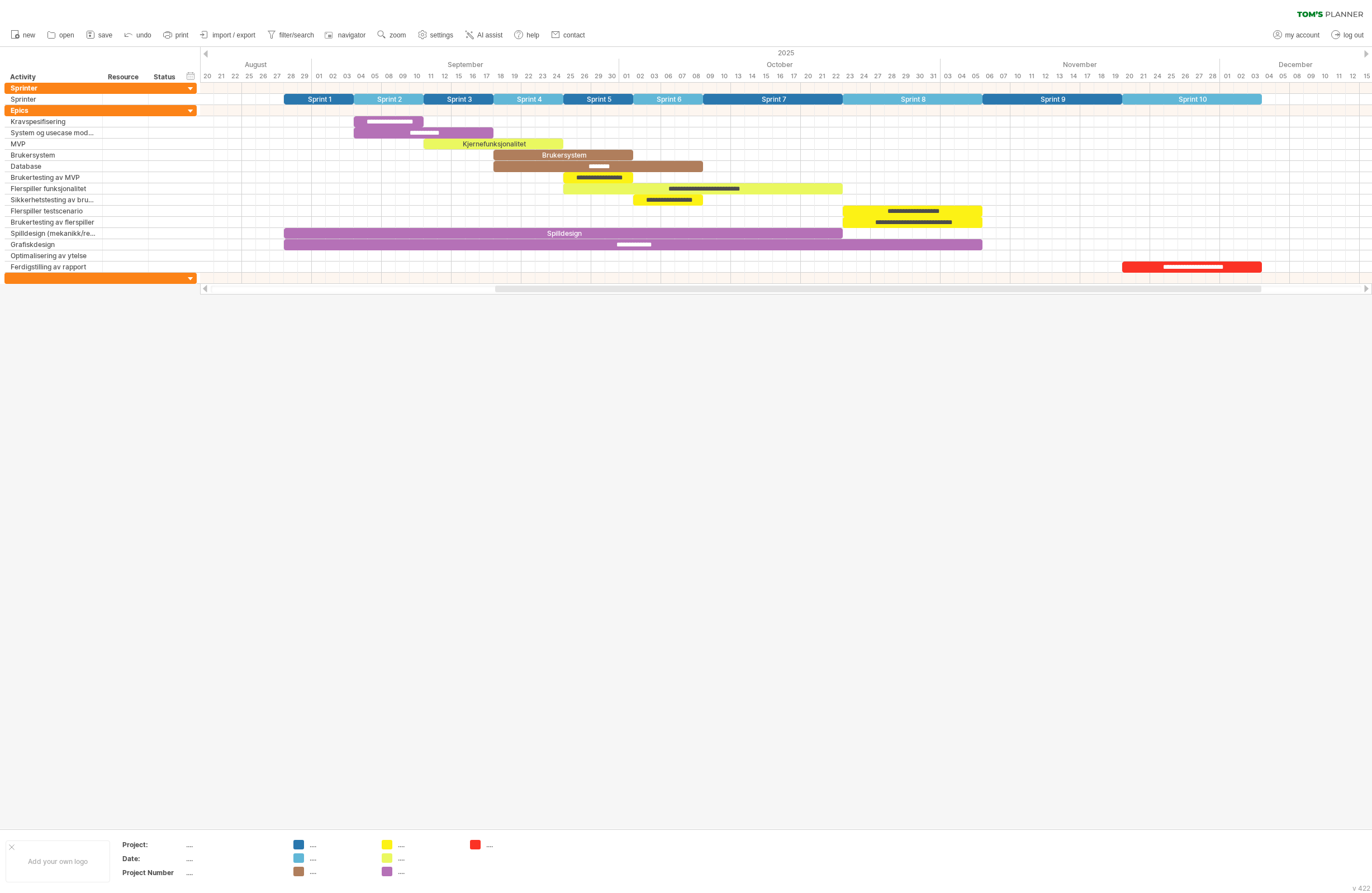
drag, startPoint x: 564, startPoint y: 291, endPoint x: 691, endPoint y: 301, distance: 127.4
click at [691, 301] on div "Trying to reach [DOMAIN_NAME] Connected again... 0% clear filter new" at bounding box center [686, 446] width 1372 height 893
click at [312, 353] on div at bounding box center [686, 438] width 1372 height 782
click at [122, 184] on div "add row Ctrl+Enter Cmd+Enter" at bounding box center [127, 183] width 102 height 18
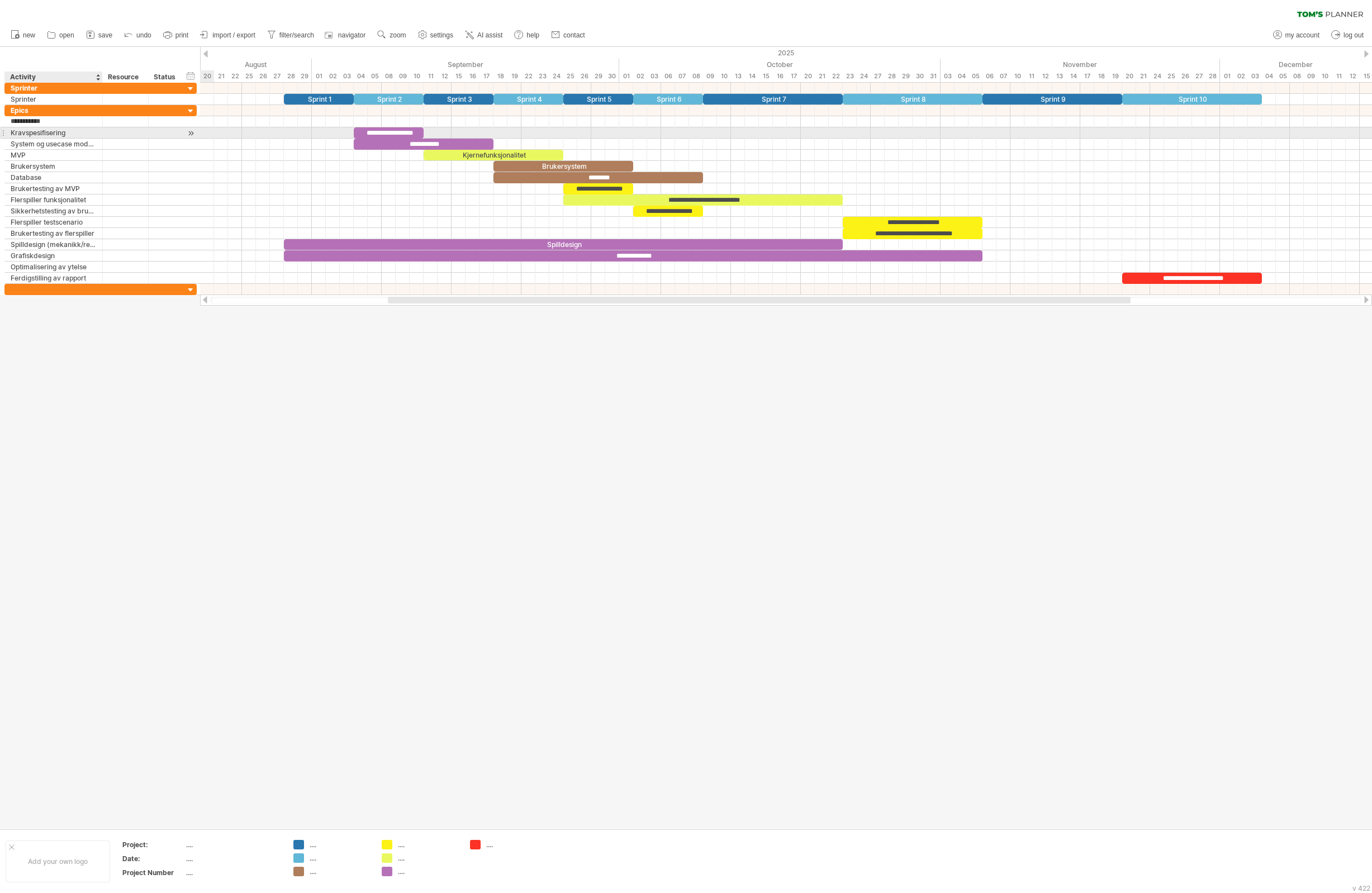
type input "**********"
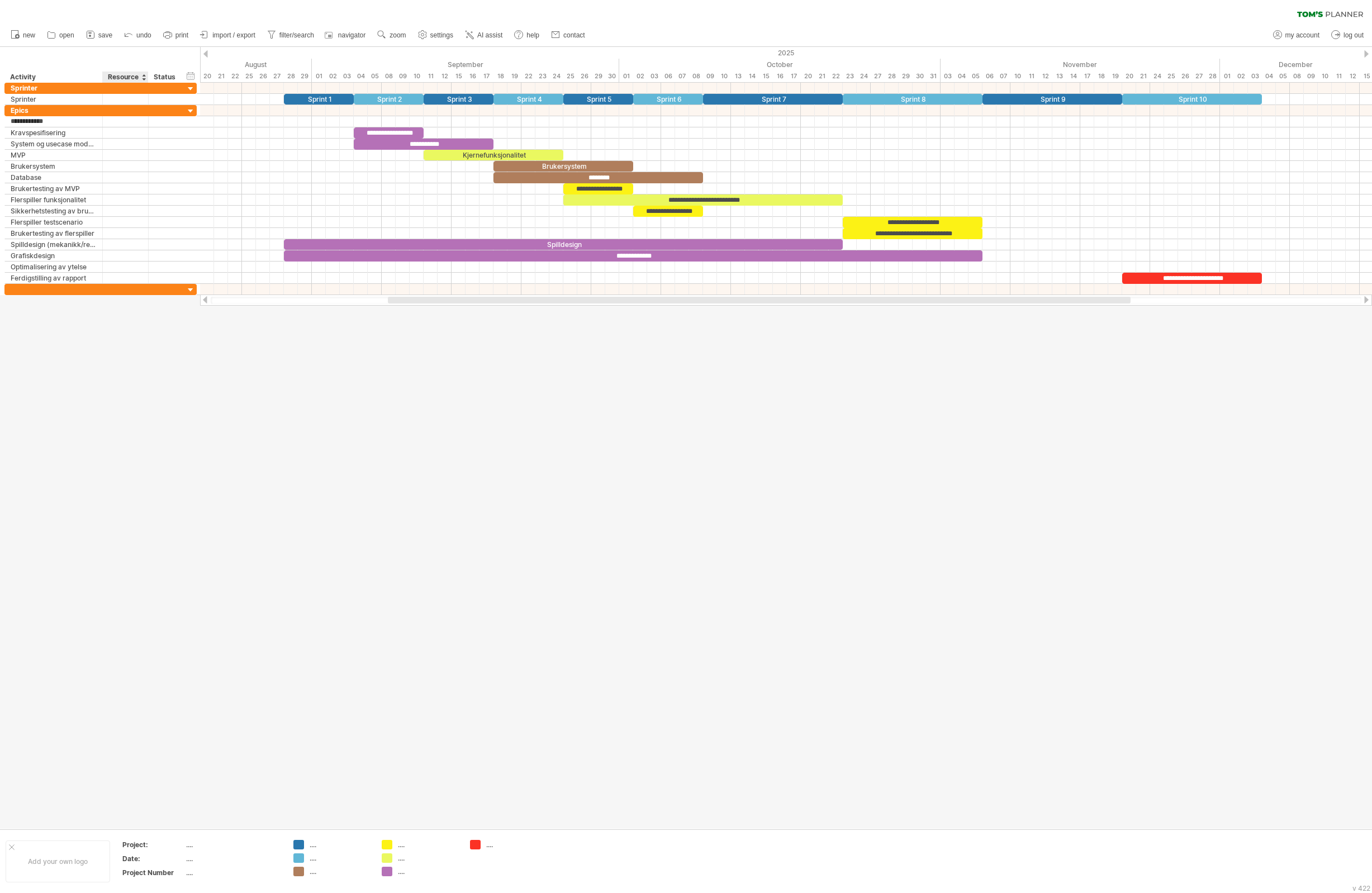
click at [143, 394] on div at bounding box center [686, 438] width 1372 height 782
click at [331, 143] on div "add time block" at bounding box center [343, 139] width 98 height 18
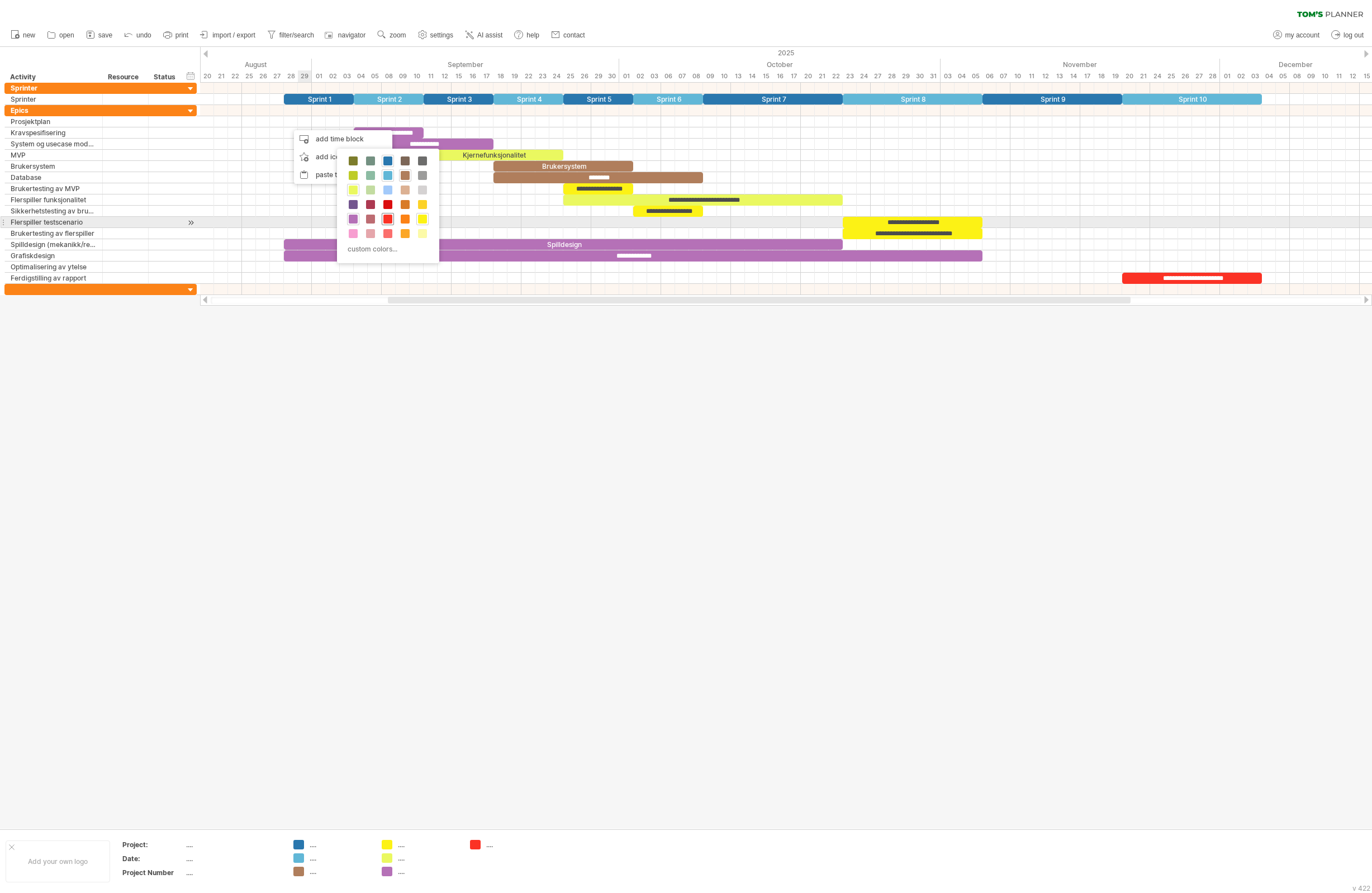
click at [391, 220] on span at bounding box center [387, 219] width 9 height 9
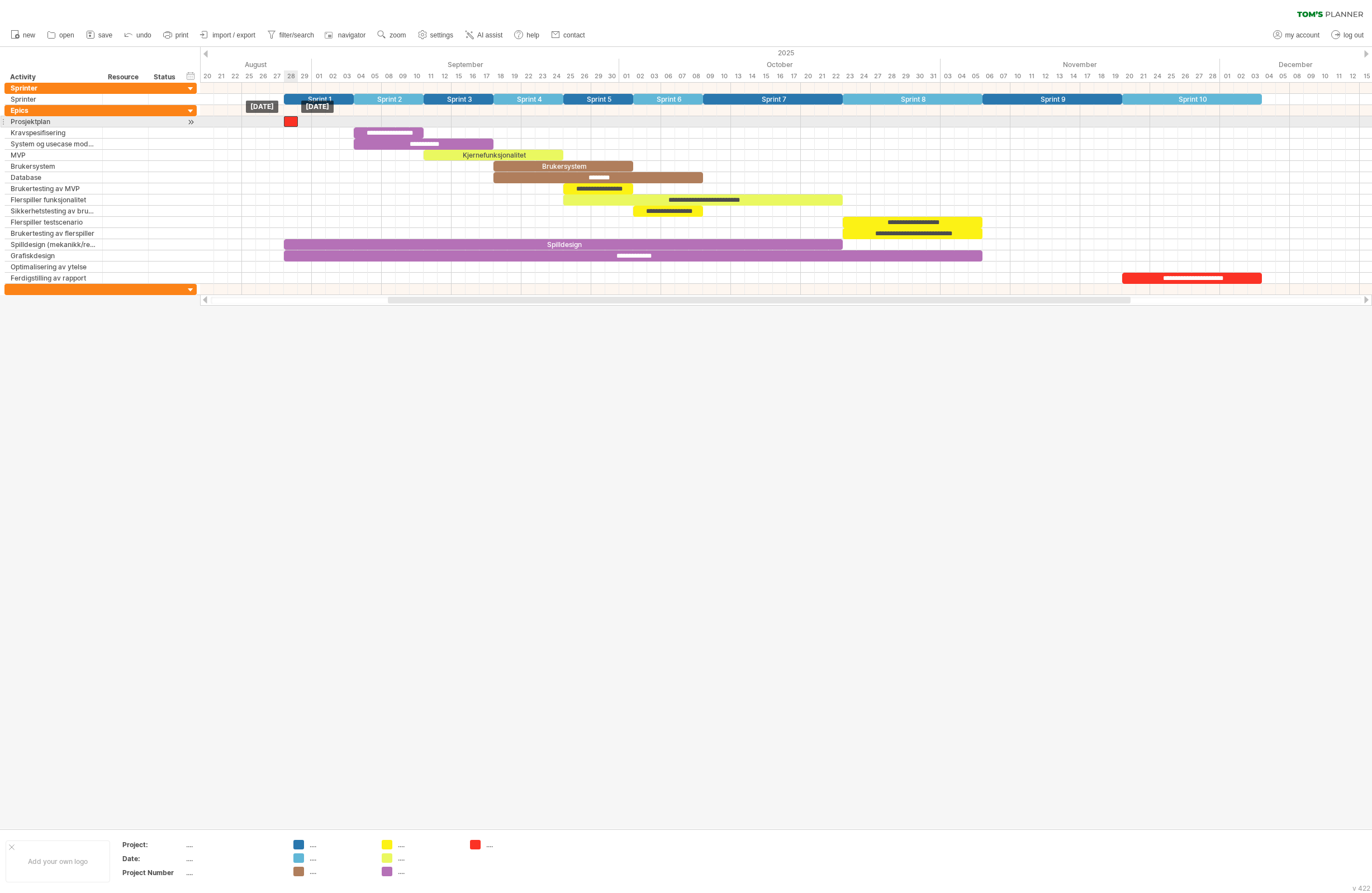
drag, startPoint x: 299, startPoint y: 124, endPoint x: 292, endPoint y: 124, distance: 7.0
click at [292, 124] on div "​" at bounding box center [290, 121] width 14 height 11
drag, startPoint x: 300, startPoint y: 123, endPoint x: 425, endPoint y: 124, distance: 125.0
click at [425, 124] on span at bounding box center [424, 121] width 5 height 11
click at [337, 121] on div "​" at bounding box center [353, 121] width 140 height 11
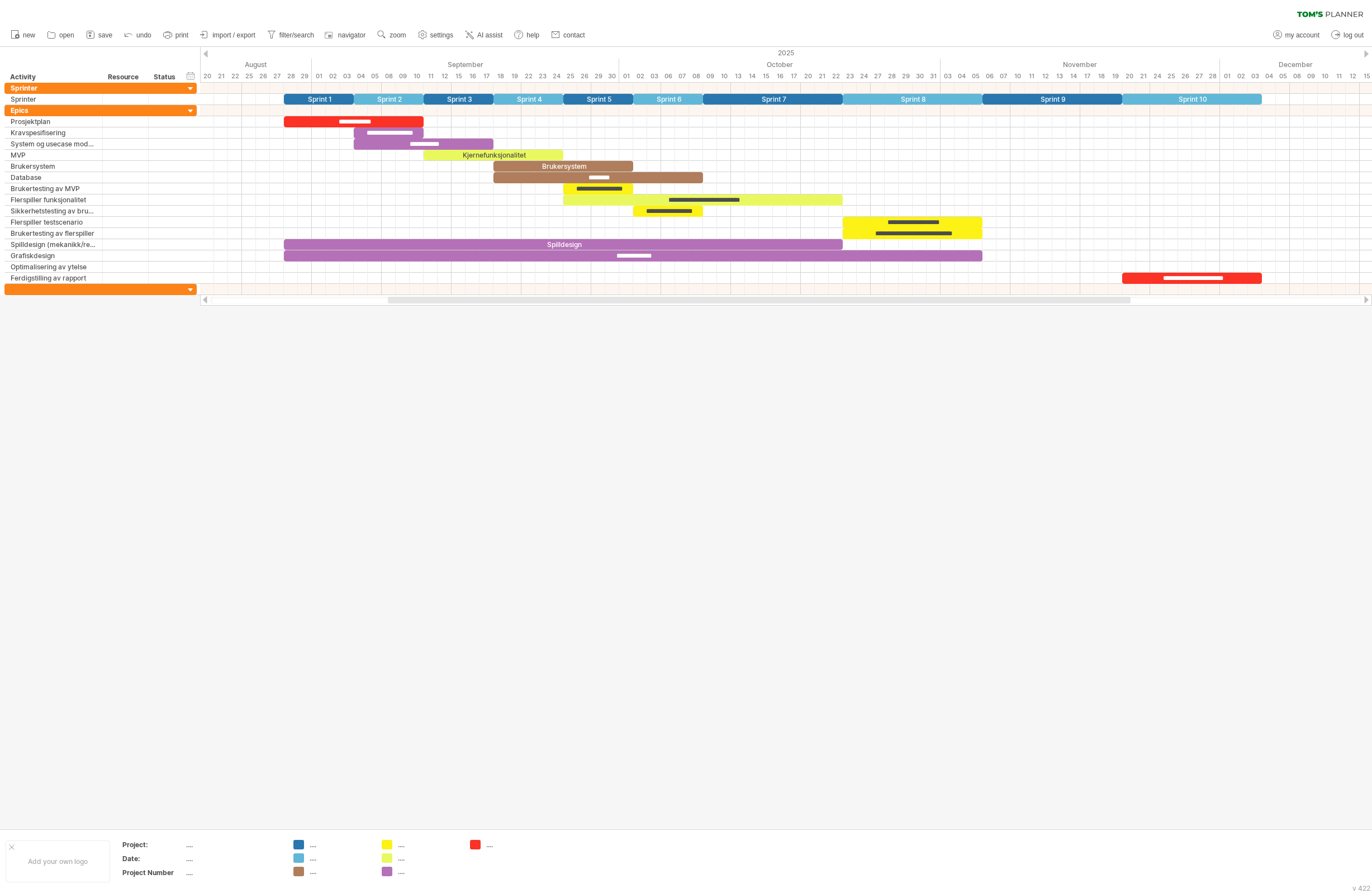
click at [528, 494] on div at bounding box center [686, 438] width 1372 height 782
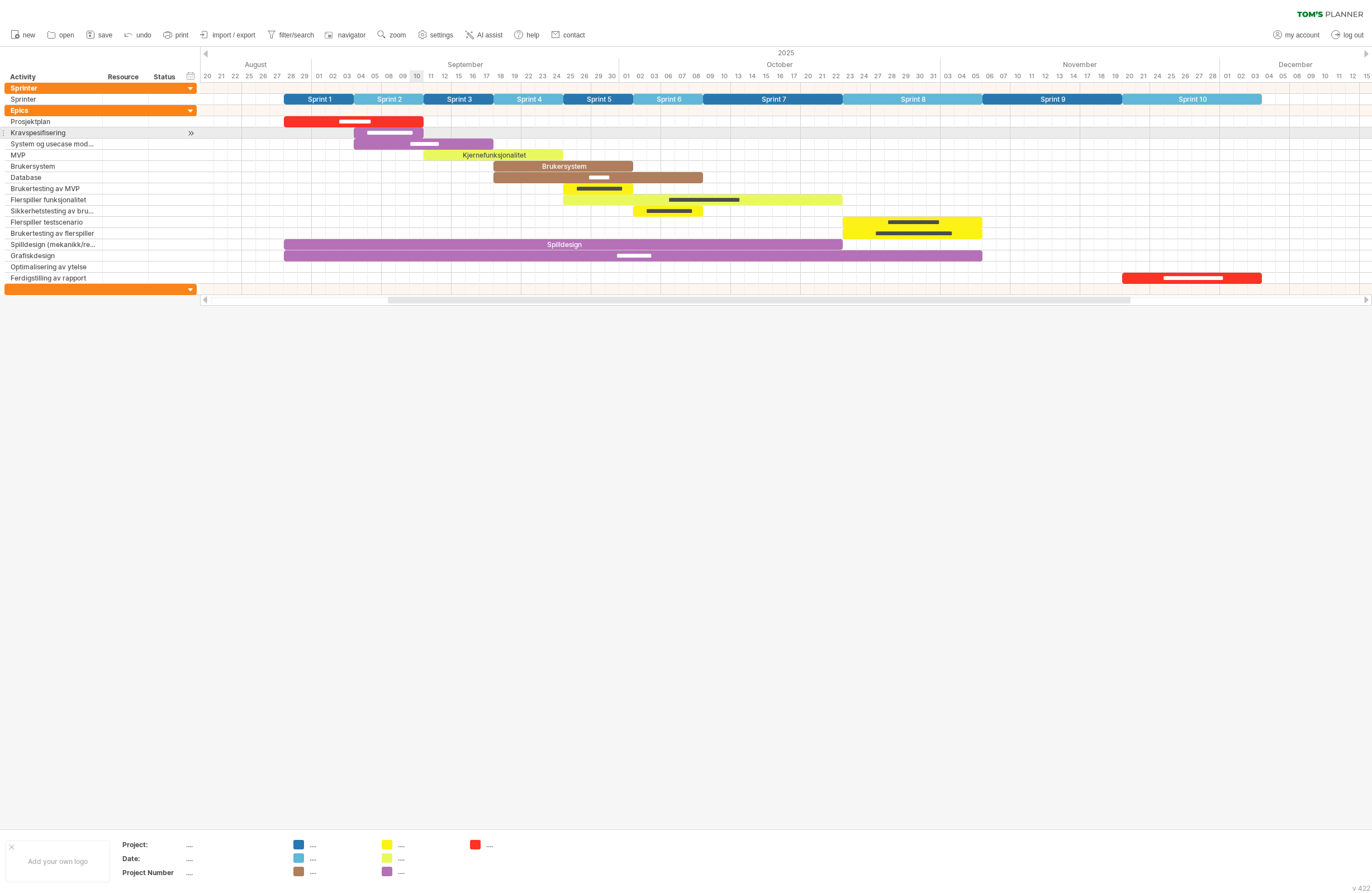
click at [418, 136] on div "**********" at bounding box center [389, 133] width 70 height 11
drag, startPoint x: 425, startPoint y: 136, endPoint x: 495, endPoint y: 134, distance: 70.0
click at [495, 134] on span at bounding box center [494, 133] width 5 height 11
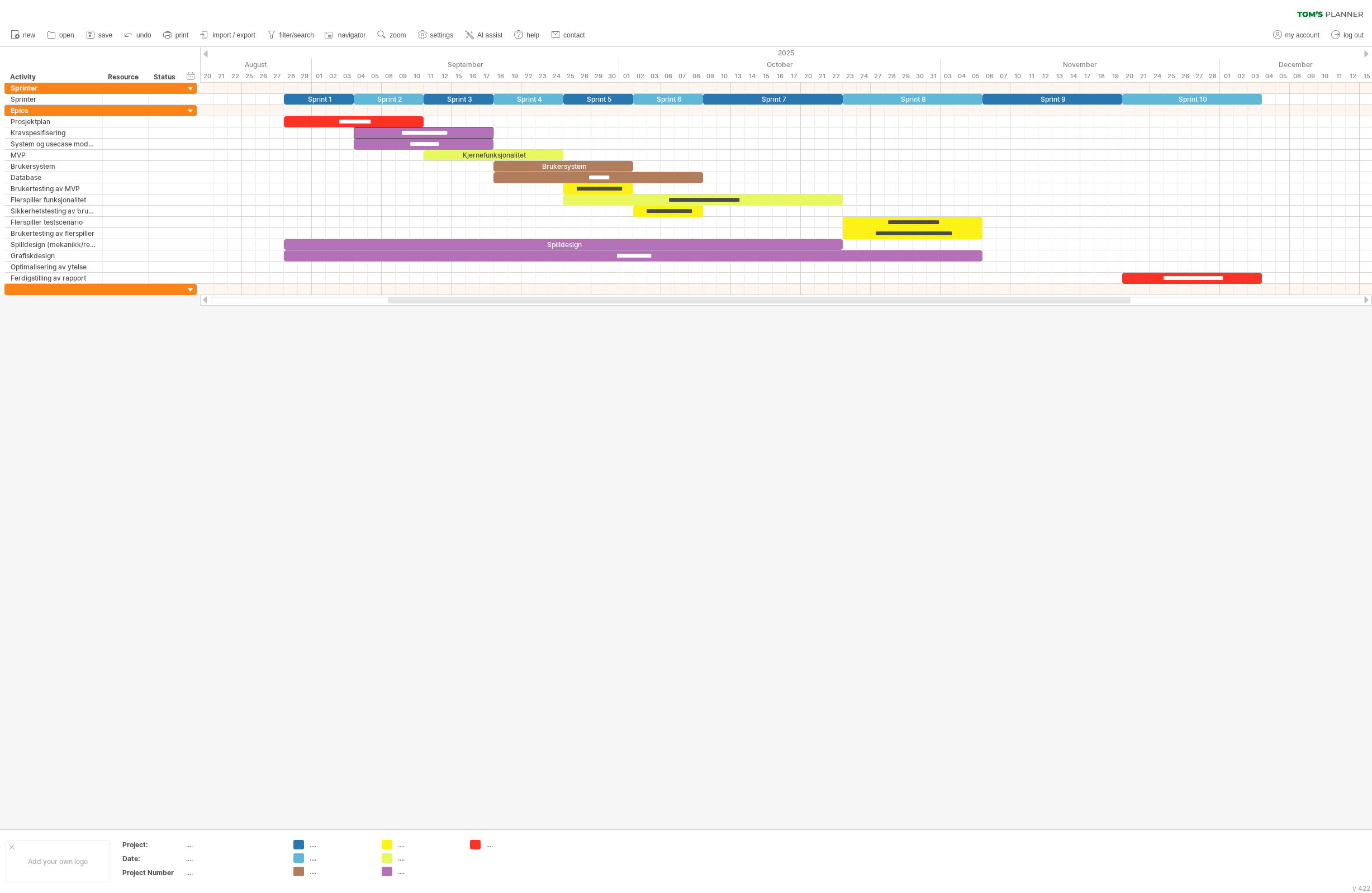
drag, startPoint x: 495, startPoint y: 402, endPoint x: 511, endPoint y: 421, distance: 24.8
click at [496, 402] on div at bounding box center [686, 438] width 1372 height 782
